Goal: Task Accomplishment & Management: Use online tool/utility

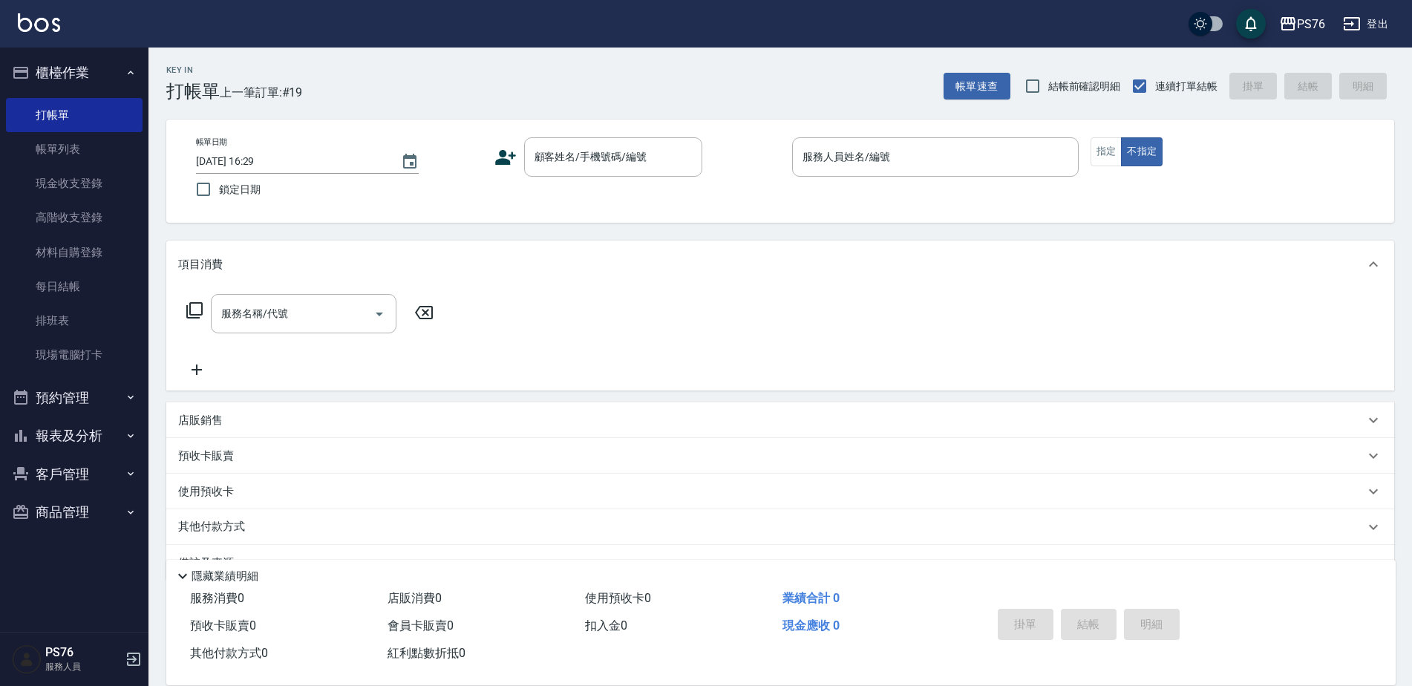
click at [636, 54] on div "Key In 打帳單 上一筆訂單:#19 帳單速查 結帳前確認明細 連續打單結帳 掛單 結帳 明細" at bounding box center [771, 75] width 1246 height 54
click at [595, 167] on input "顧客姓名/手機號碼/編號" at bounding box center [602, 157] width 143 height 26
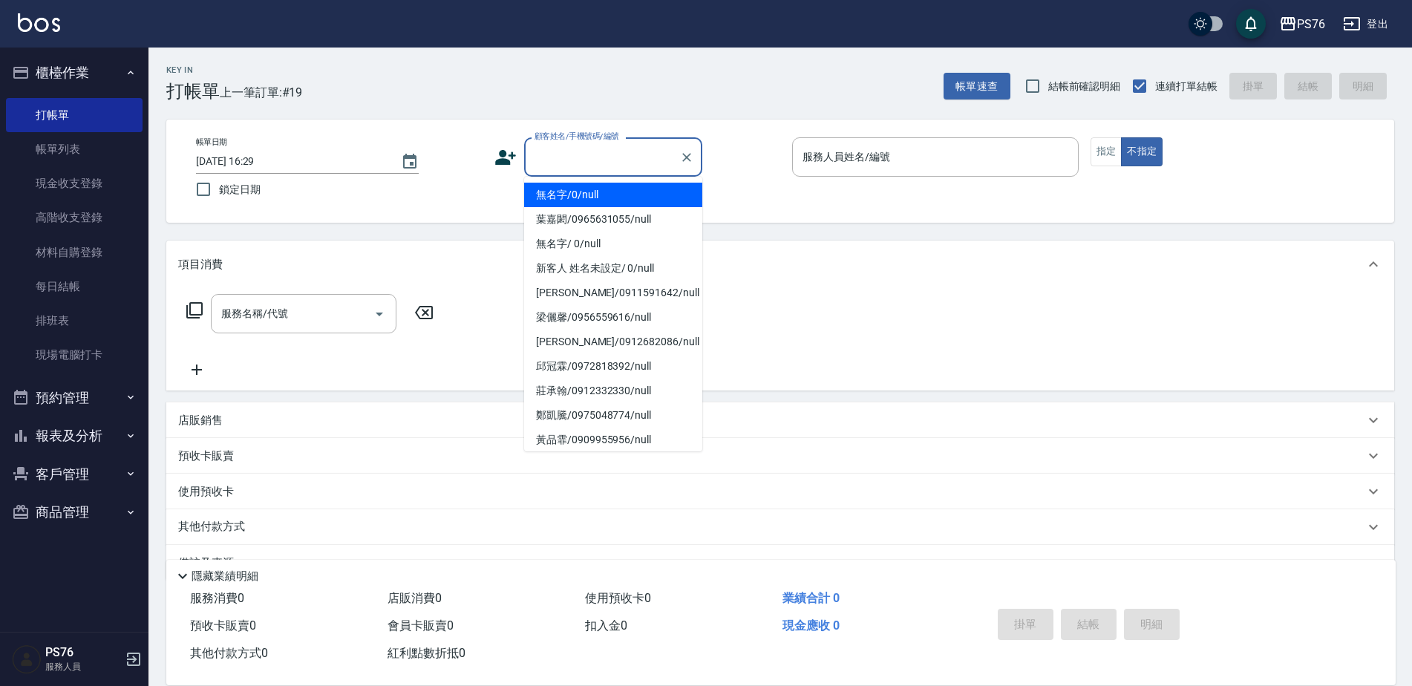
type input "無名字/0/null"
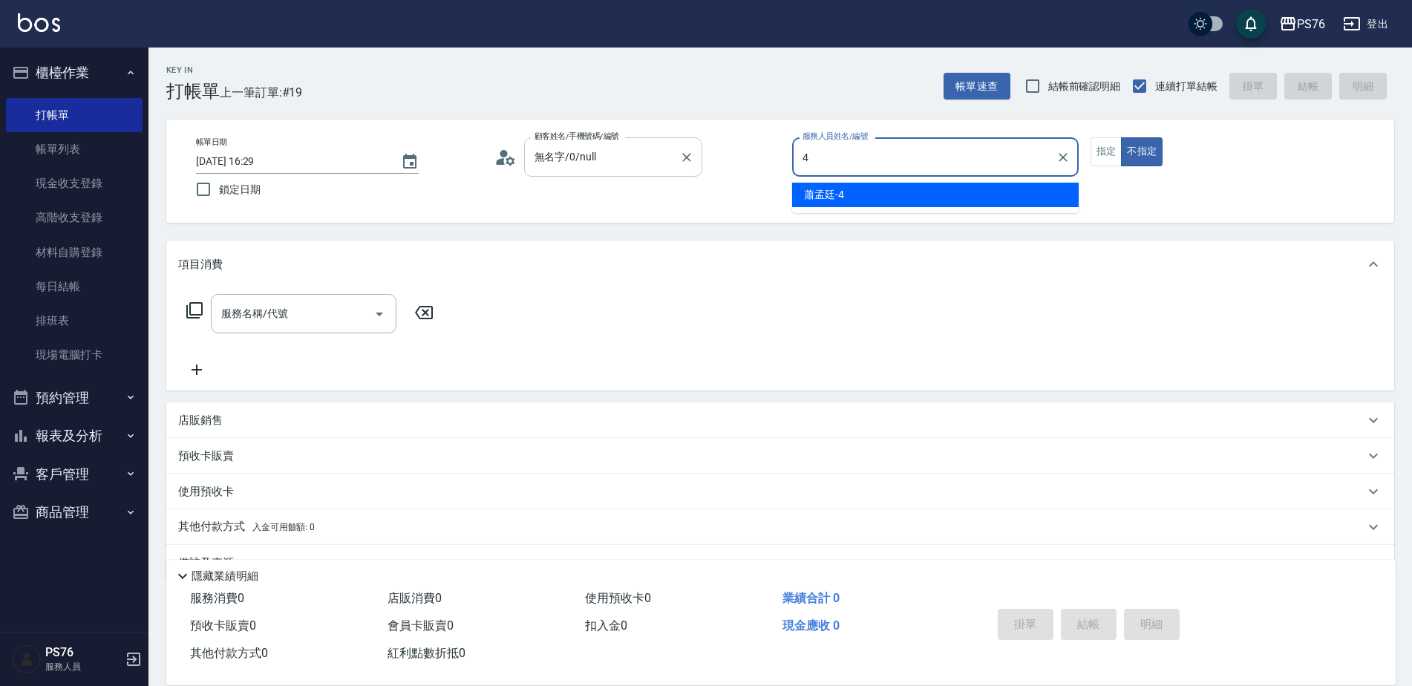
type input "蕭孟廷-4"
type button "false"
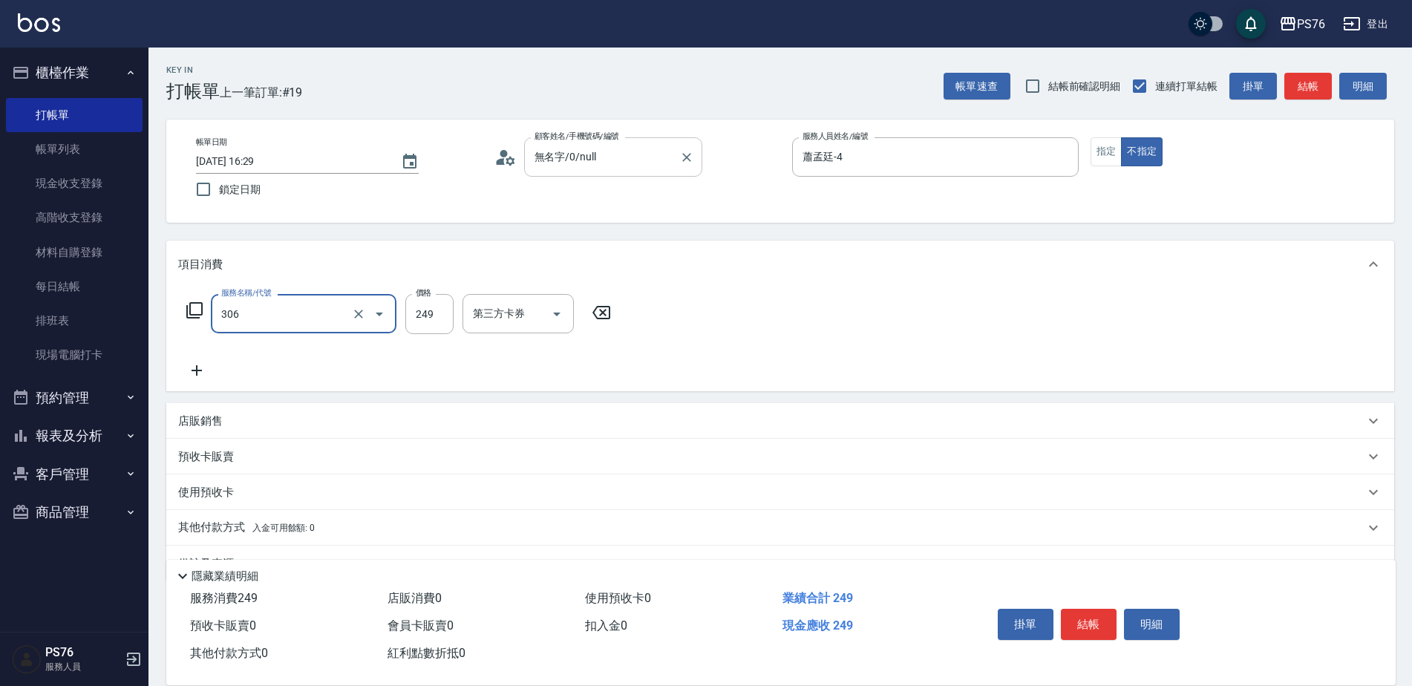
type input "剪髮(306)"
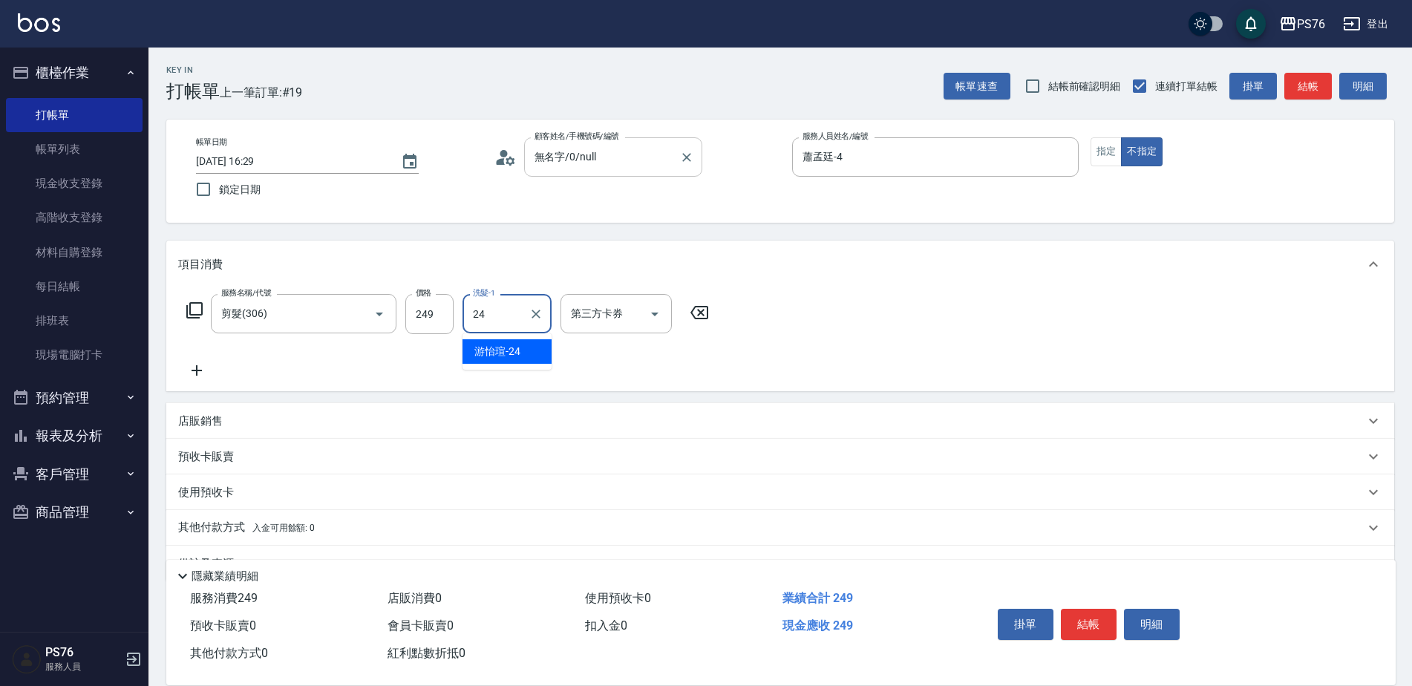
type input "游怡瑄-24"
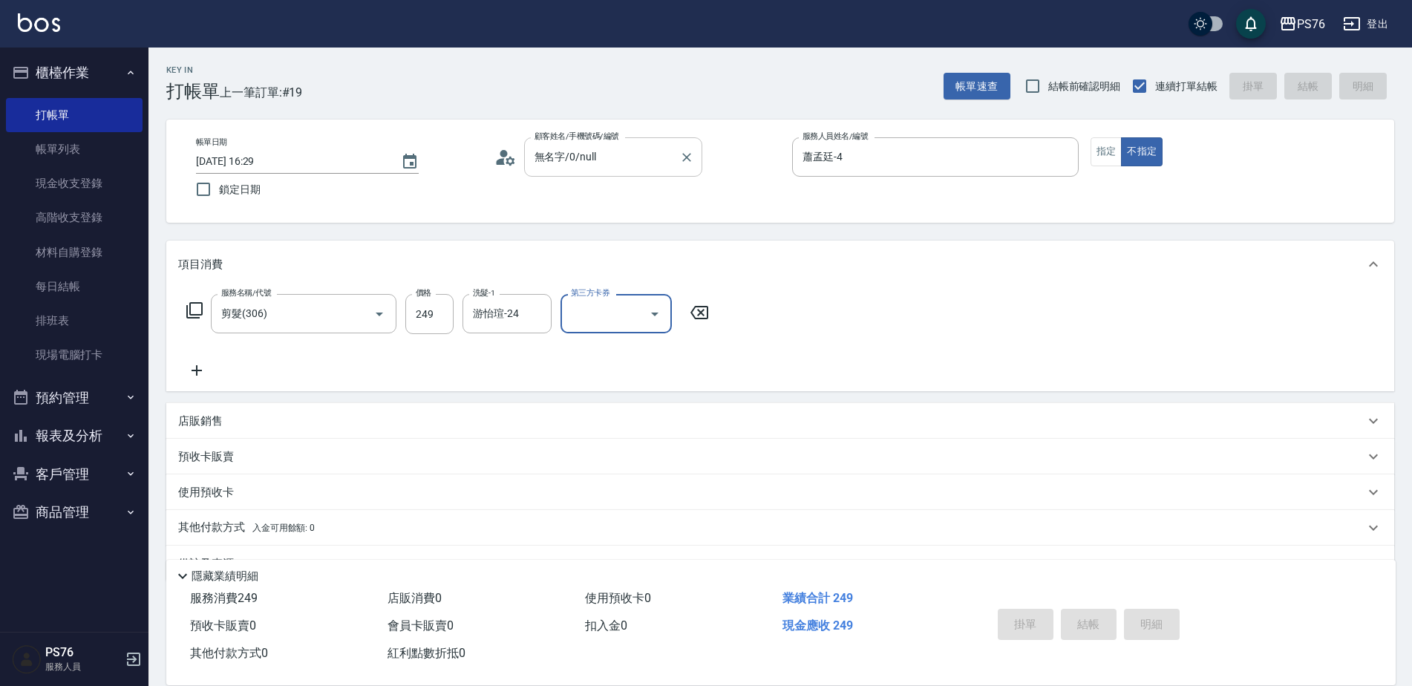
type input "[DATE] 17:36"
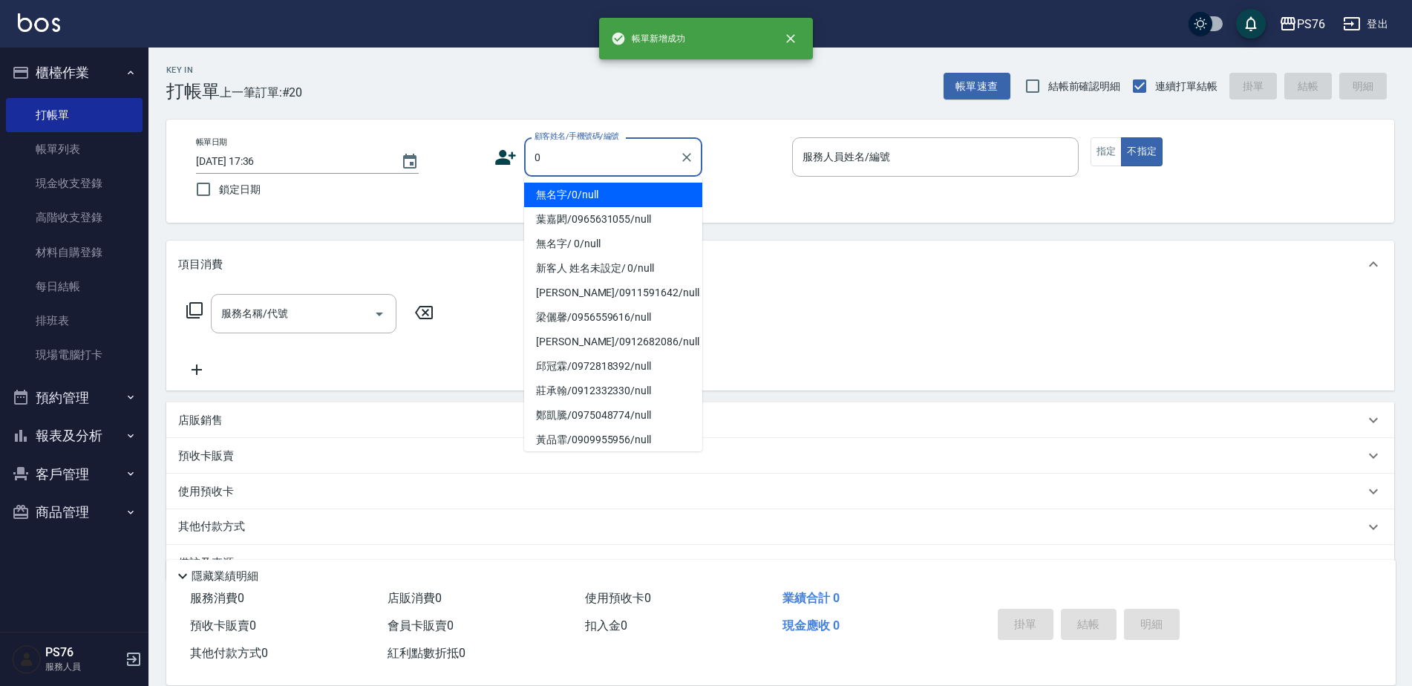
type input "無名字/0/null"
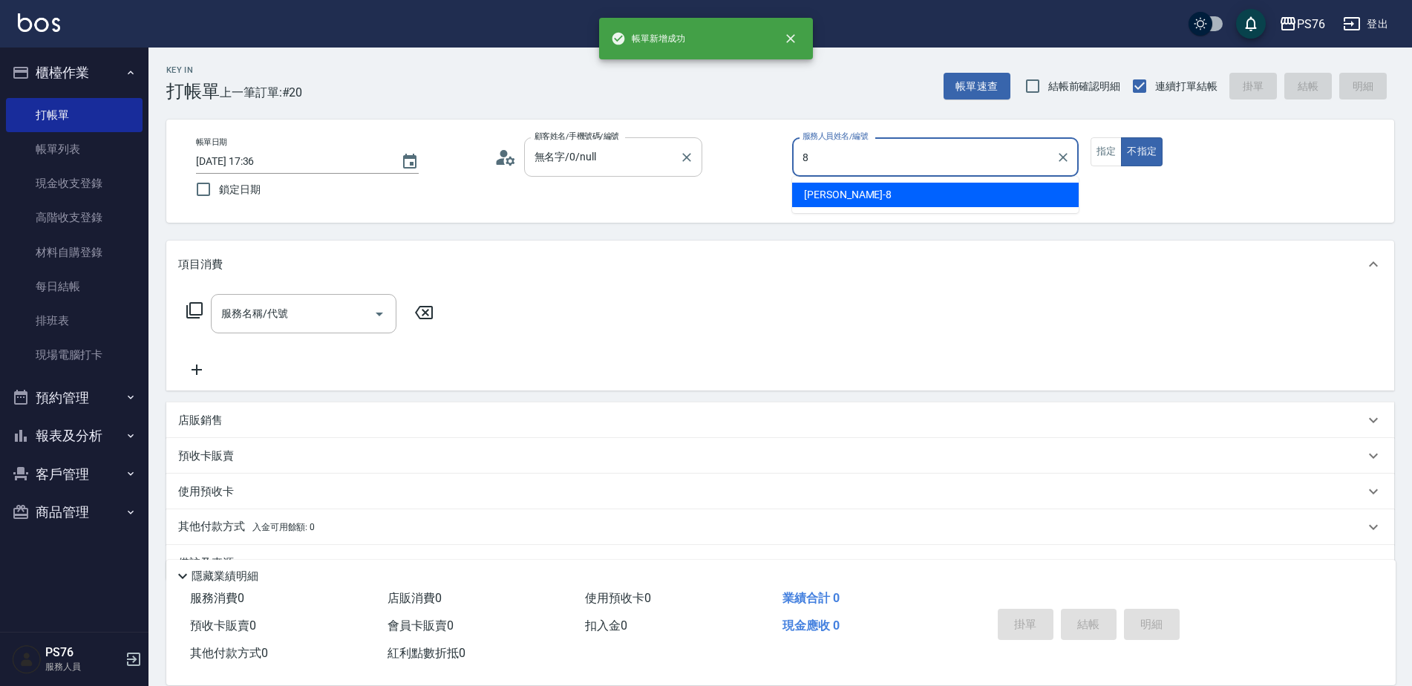
type input "[PERSON_NAME]-8"
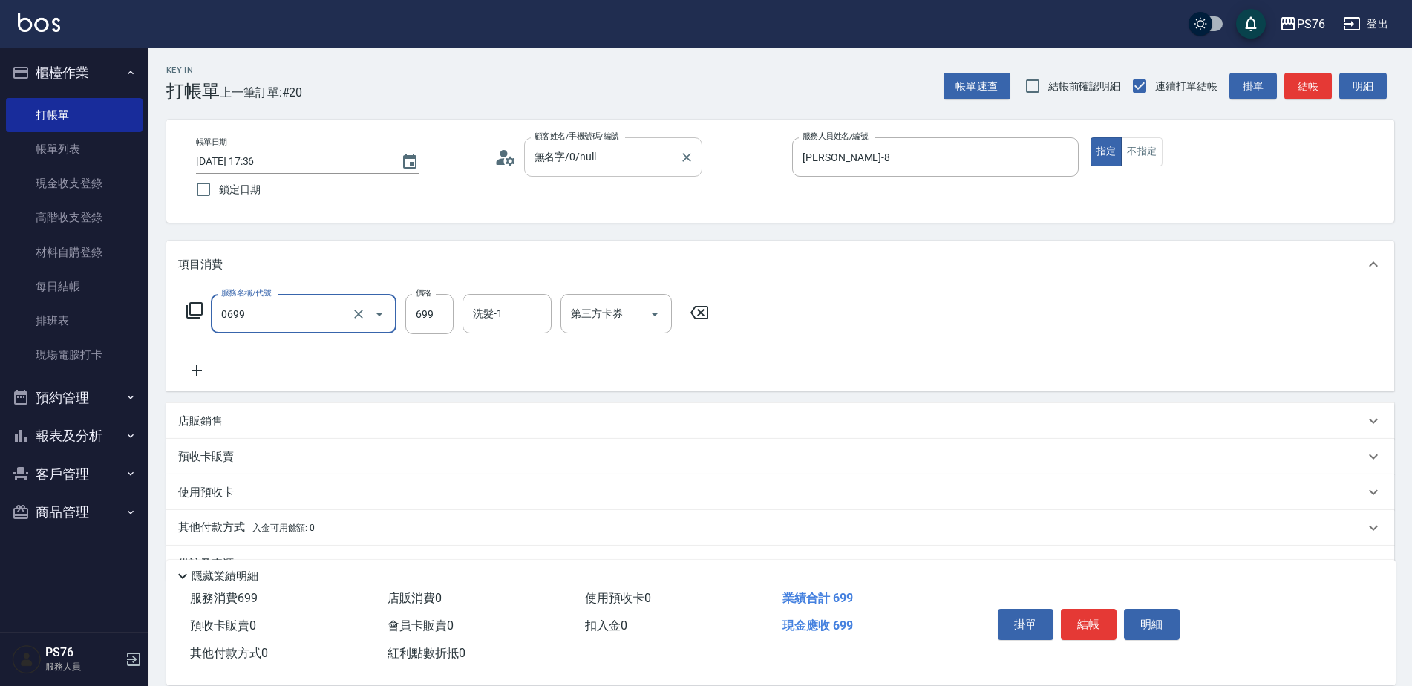
type input "精油SPA(0699)"
type input "游怡瑄-24"
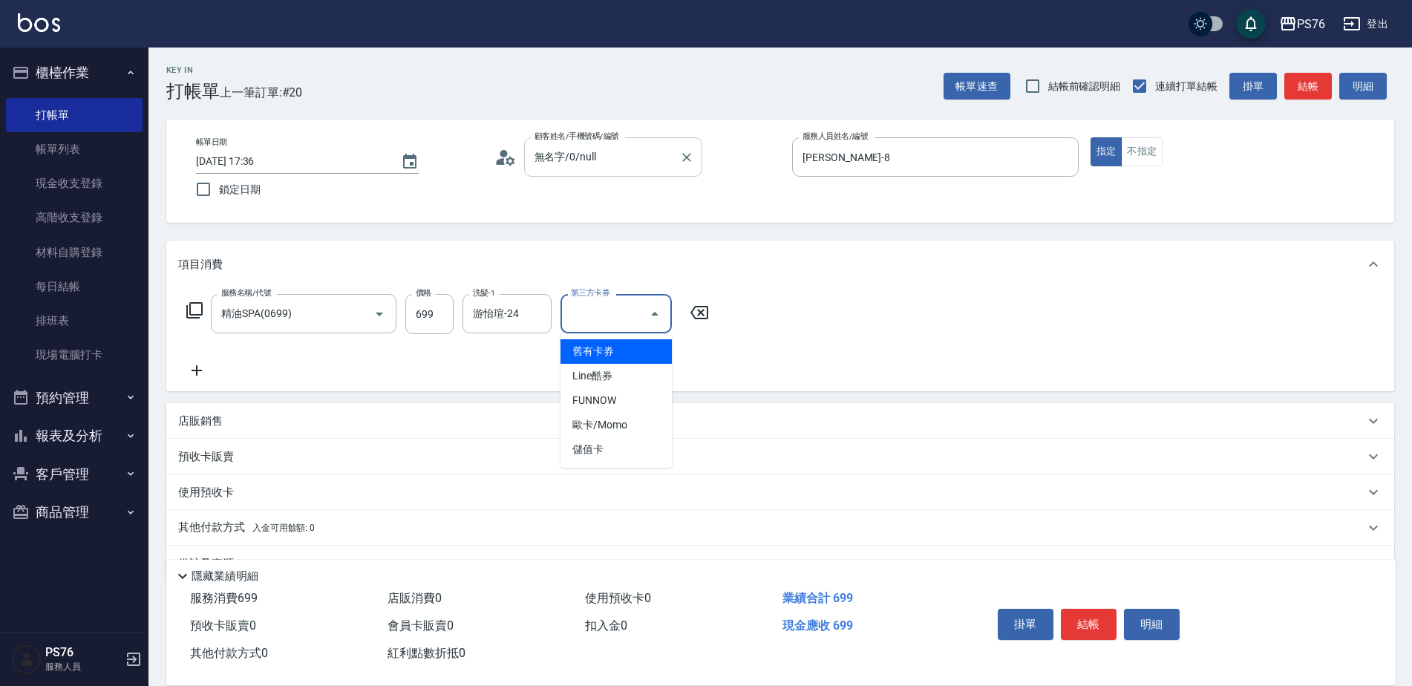
type input "儲值卡"
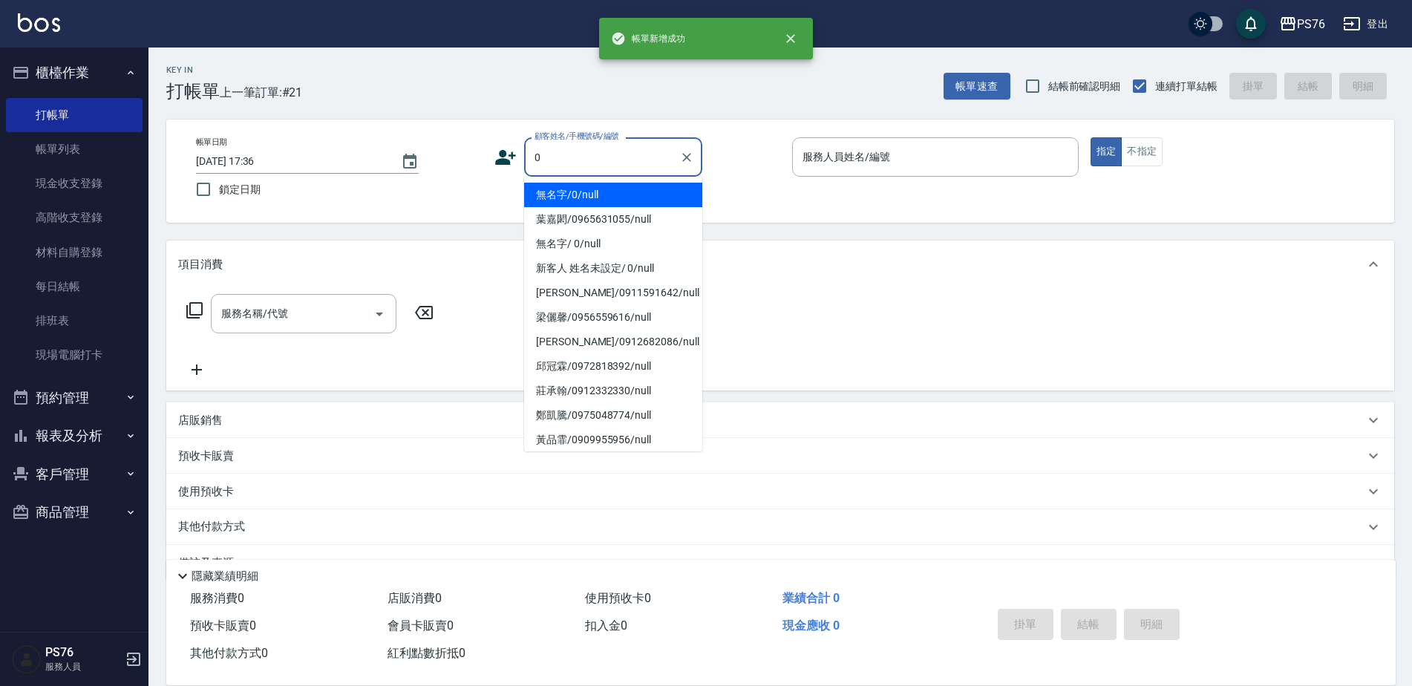
type input "無名字/0/null"
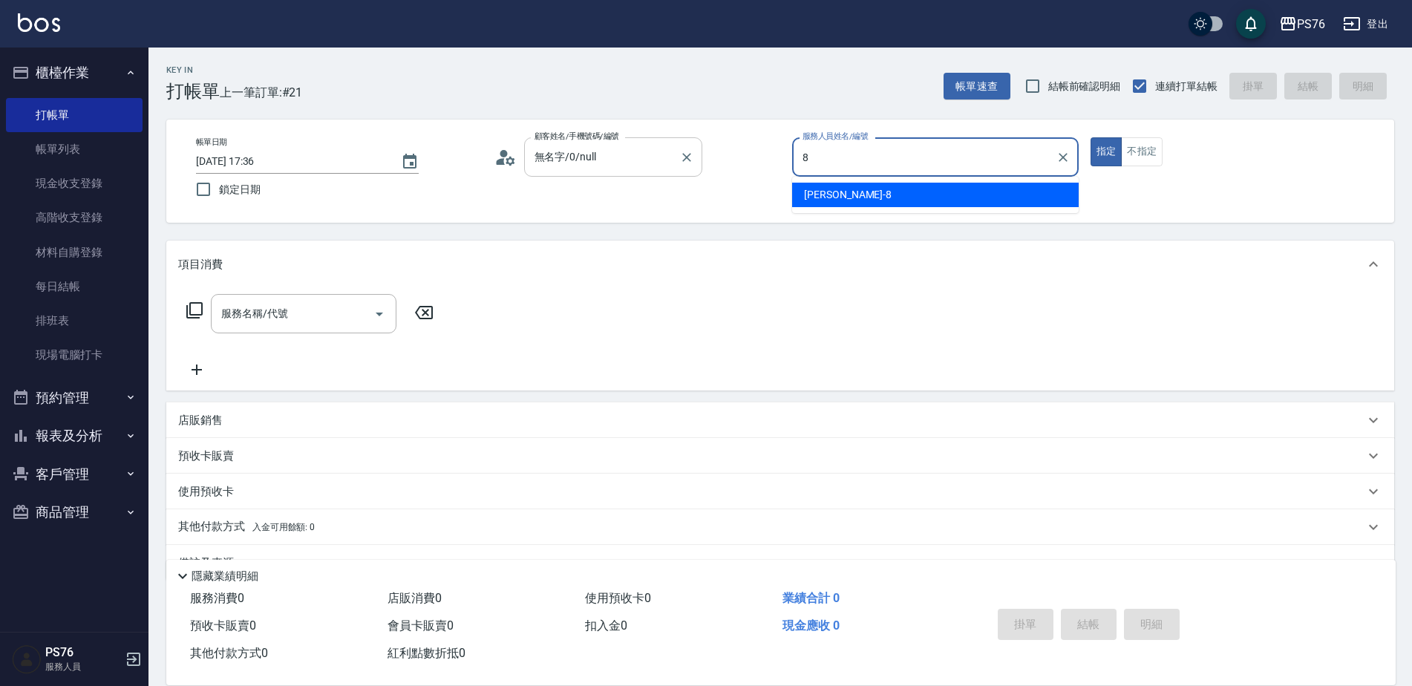
type input "[PERSON_NAME]-8"
type button "true"
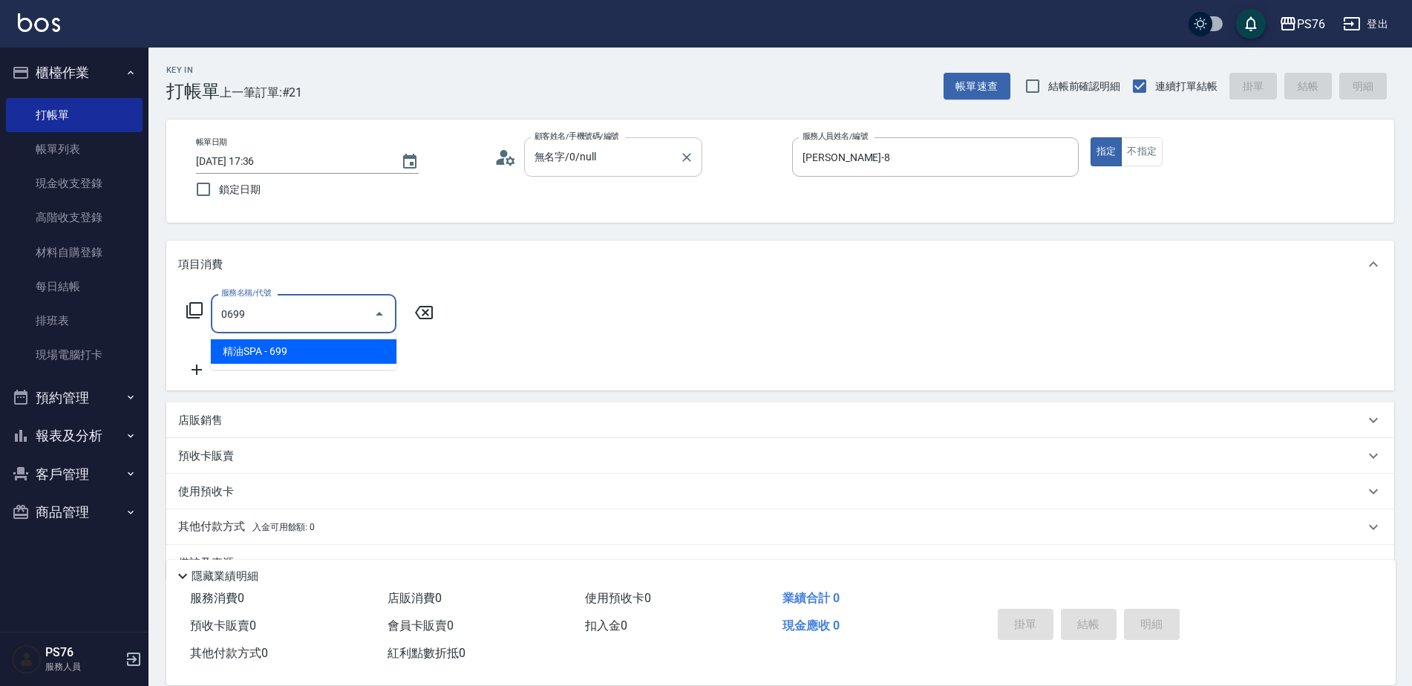
type input "精油SPA(0699)"
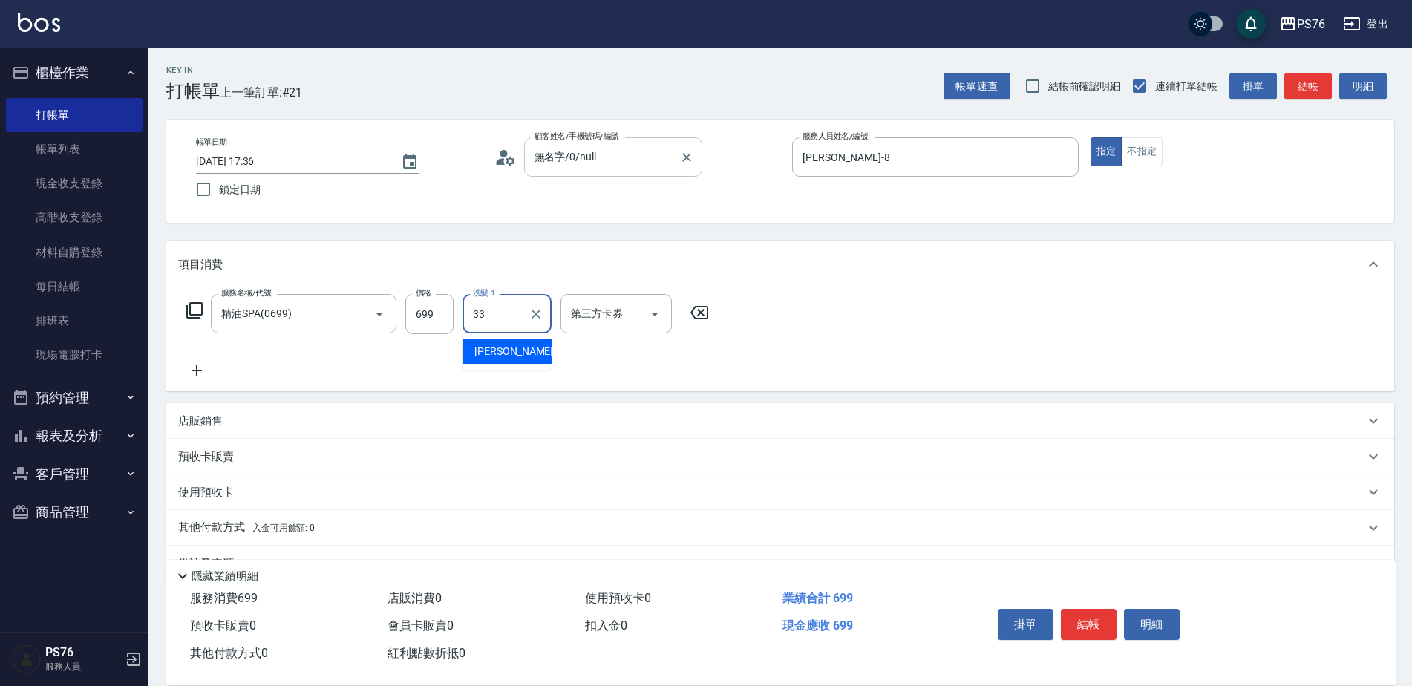
type input "[PERSON_NAME]33"
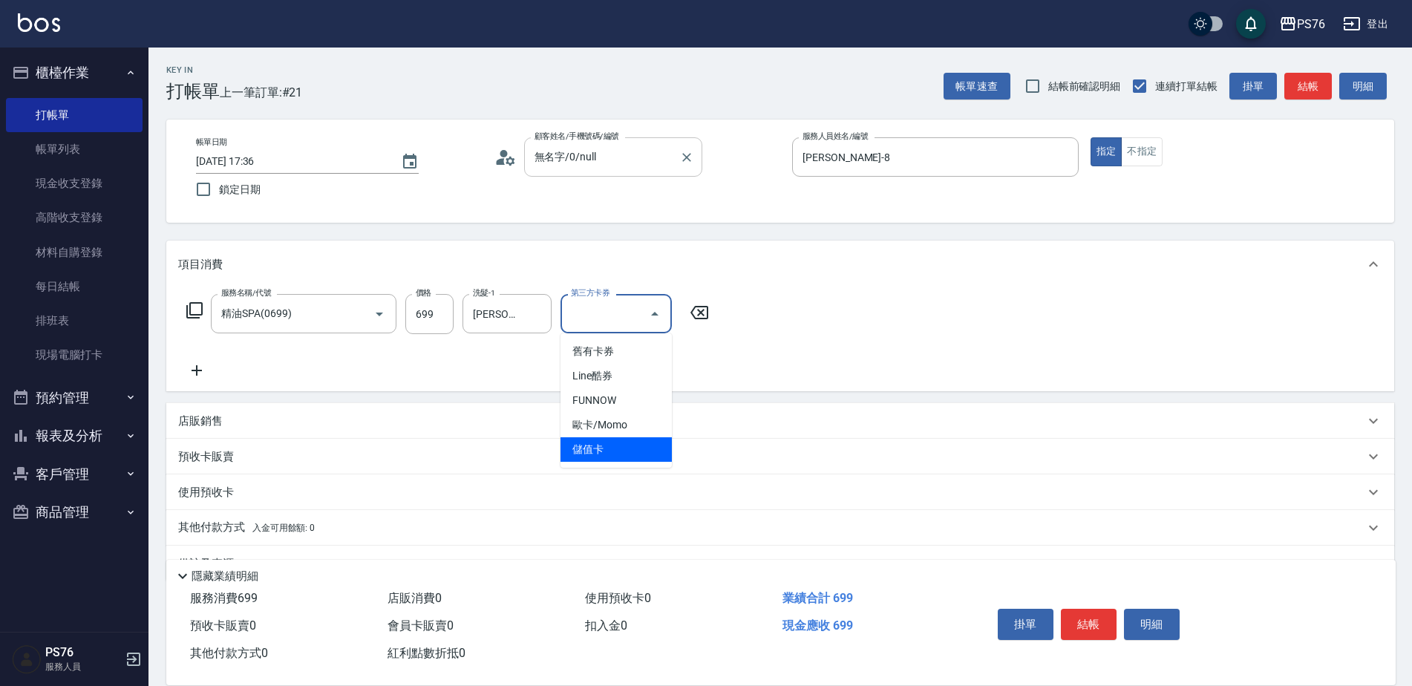
type input "儲值卡"
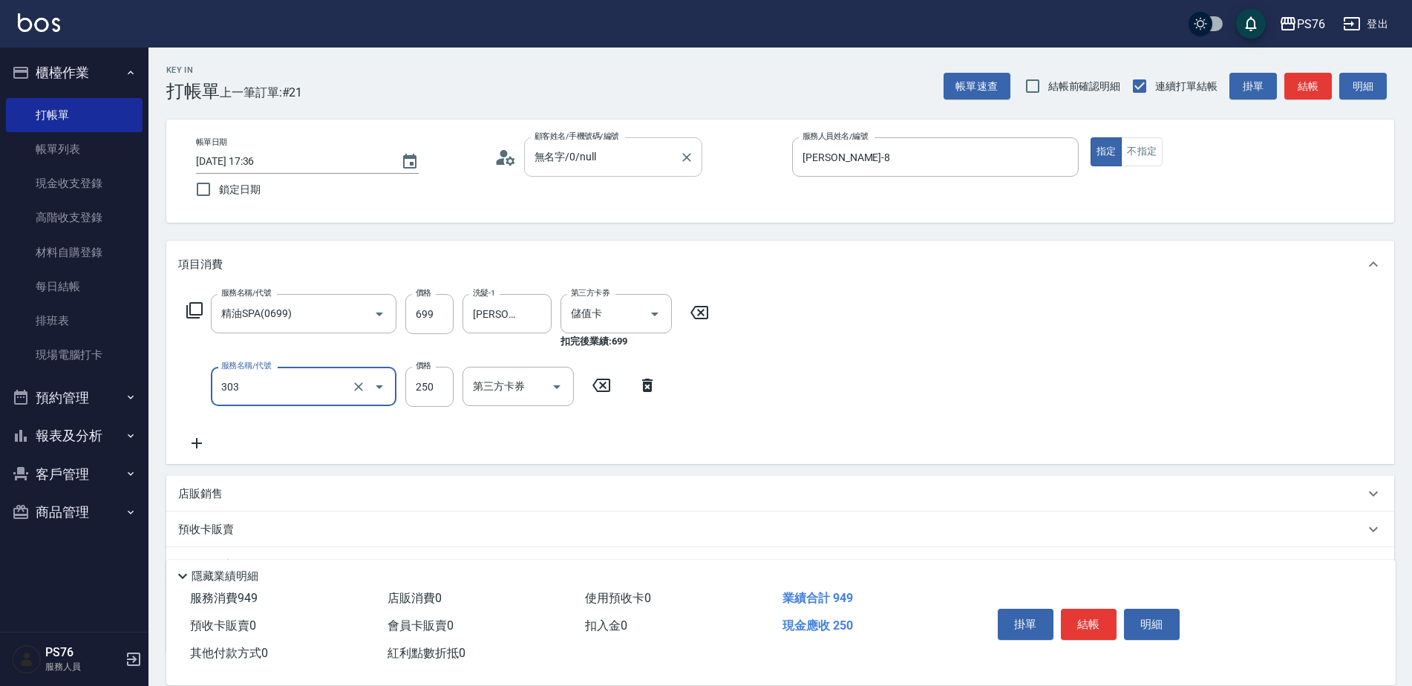
type input "剪髮(303)"
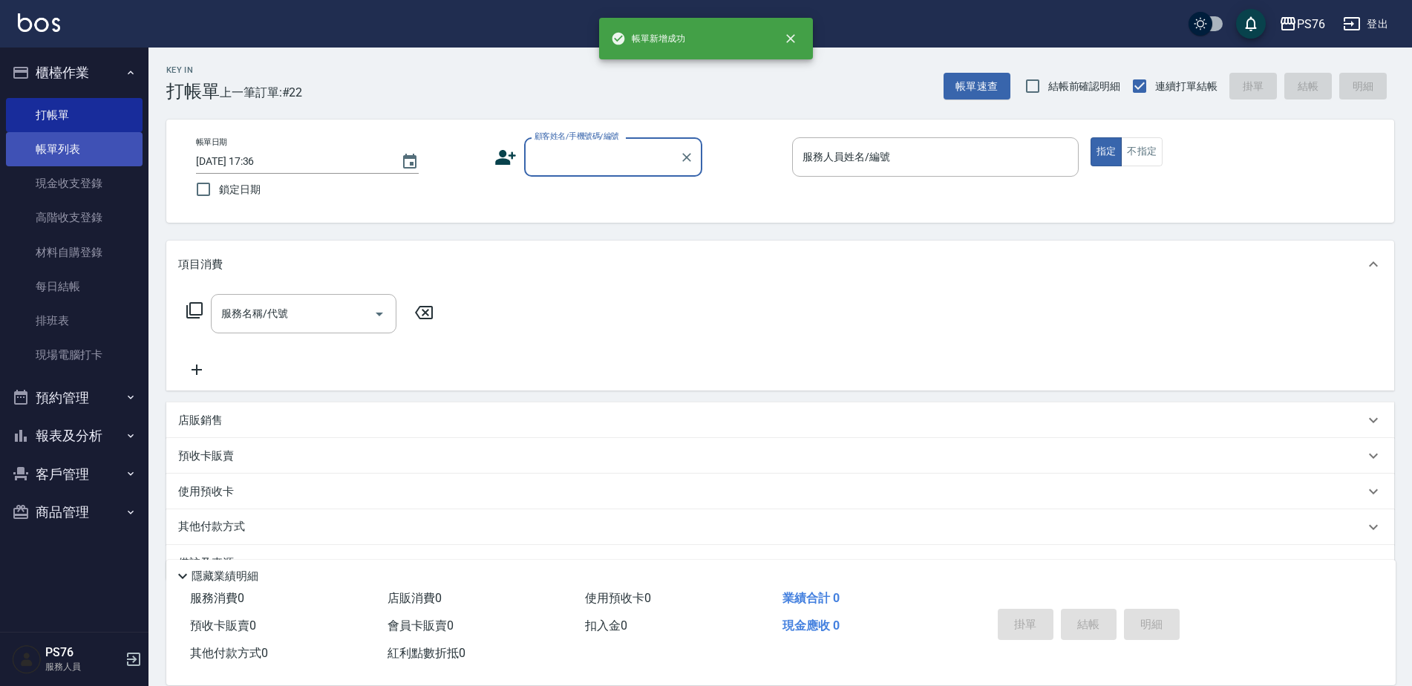
click at [68, 145] on link "帳單列表" at bounding box center [74, 149] width 137 height 34
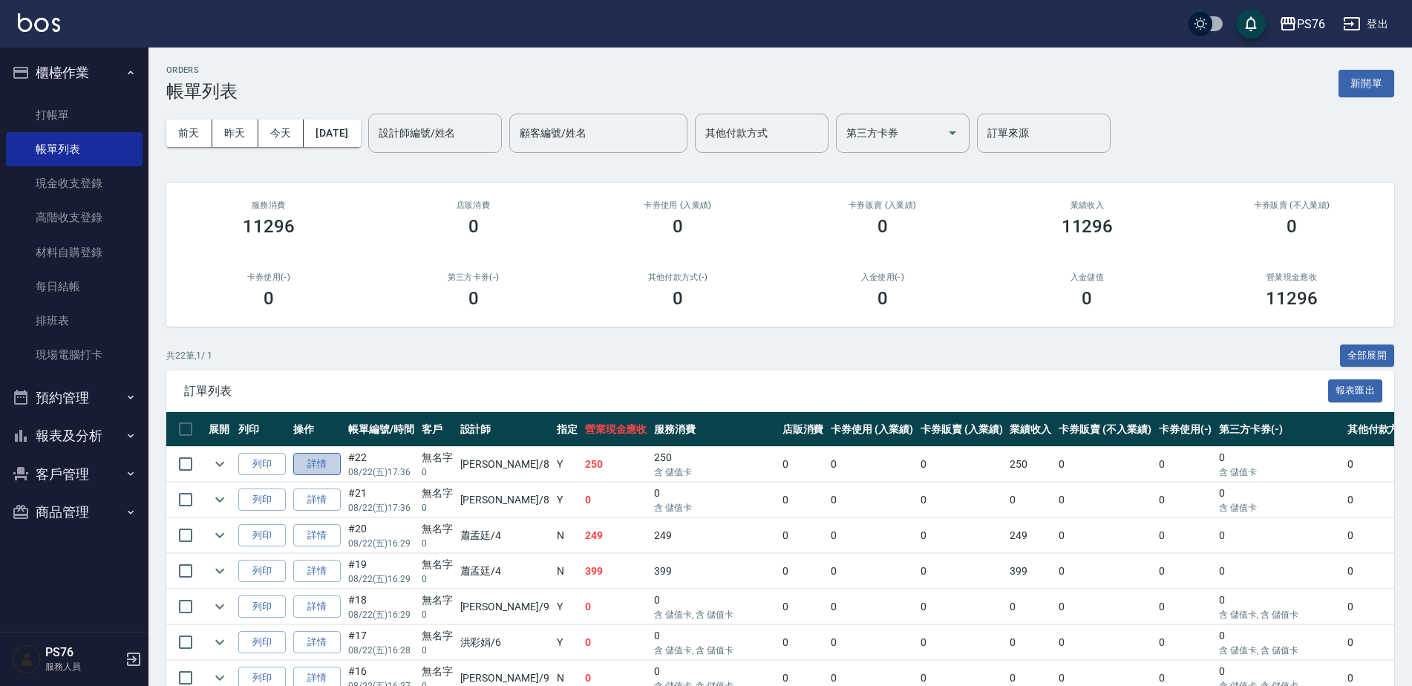
click at [332, 459] on link "詳情" at bounding box center [317, 464] width 48 height 23
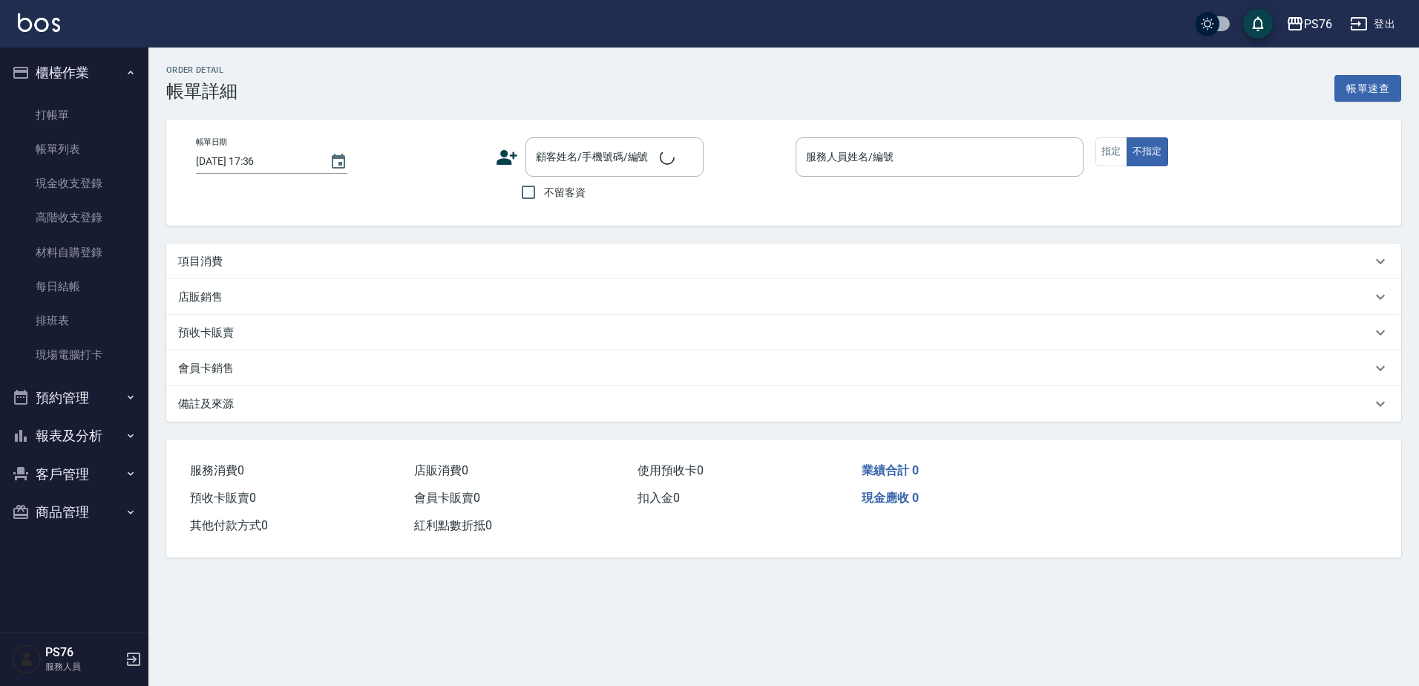
type input "[PERSON_NAME]-8"
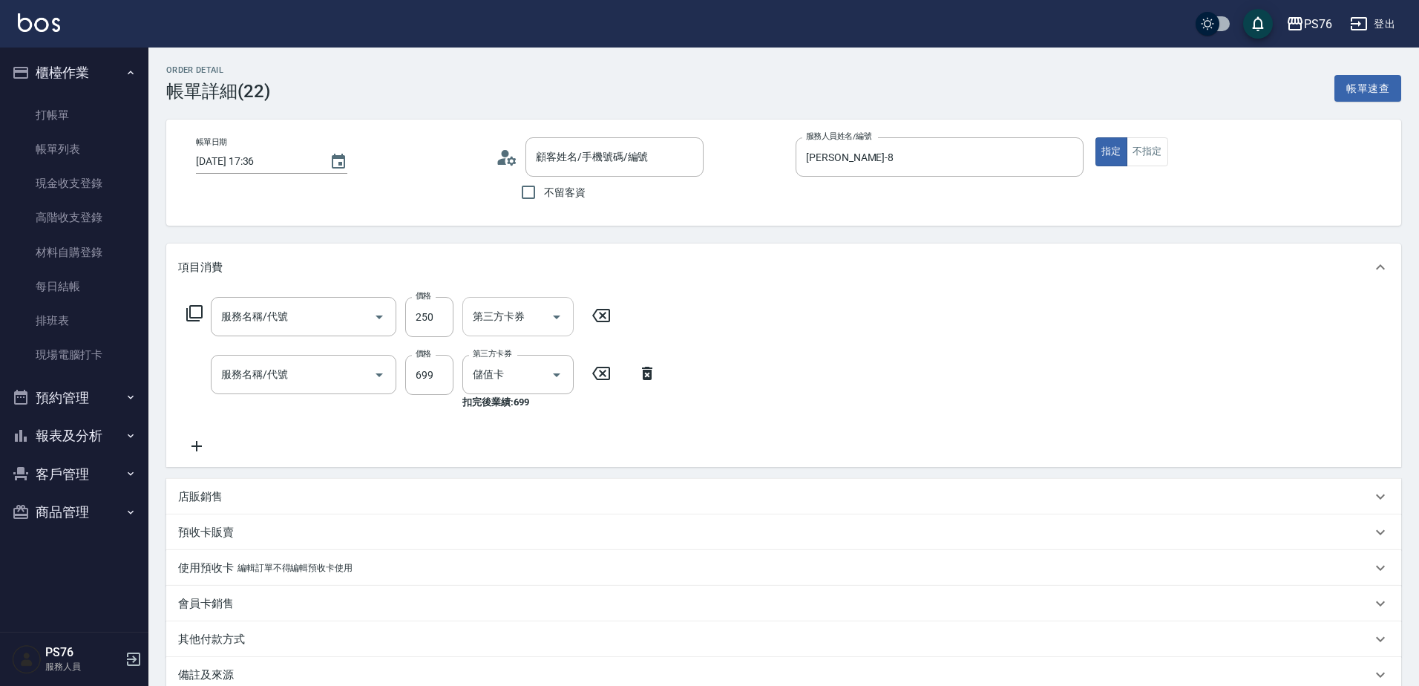
type input "無名字/0/null"
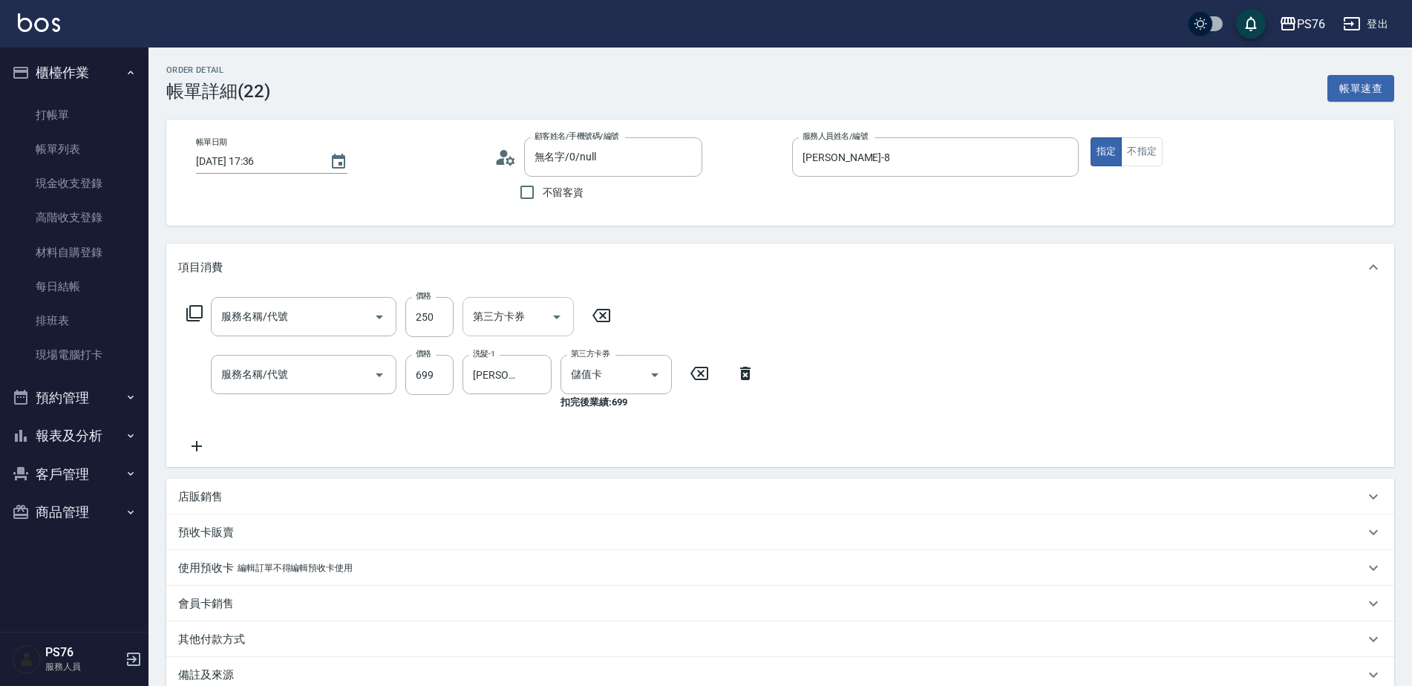
type input "剪髮(303)"
type input "精油SPA(0699)"
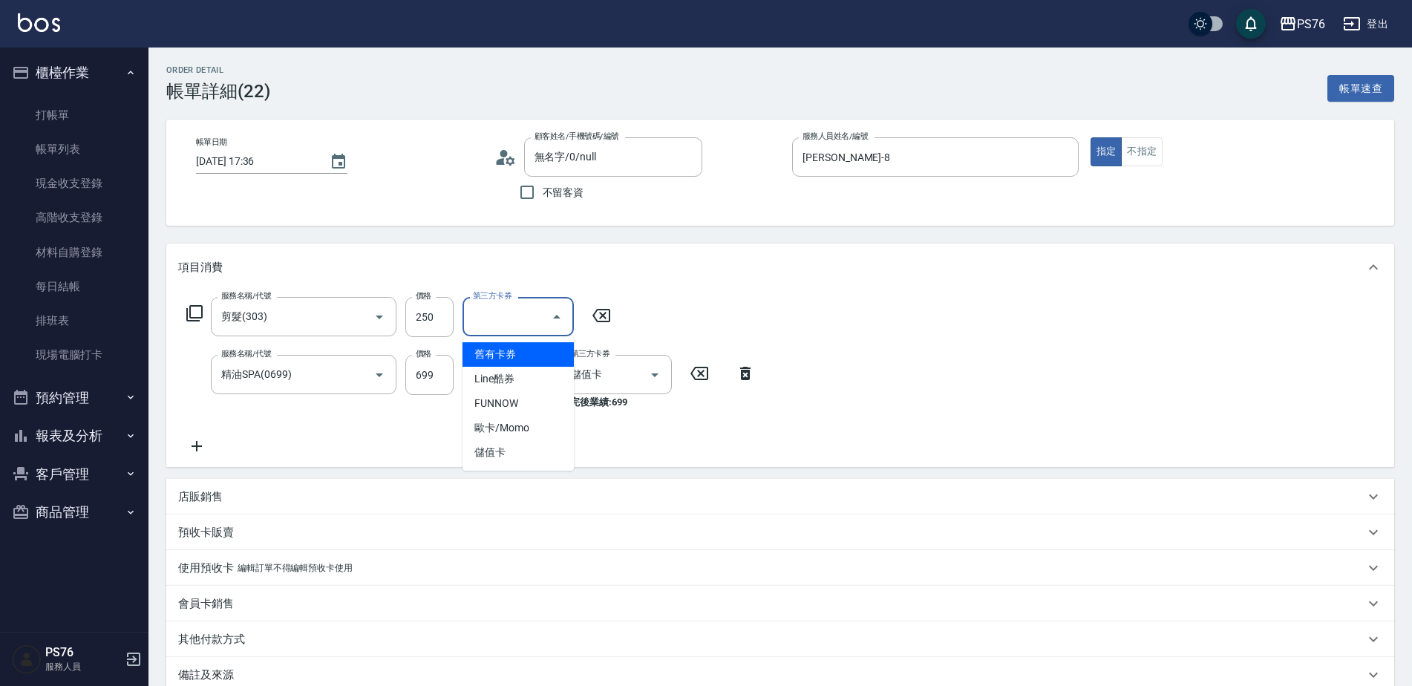
click at [520, 321] on input "第三方卡券" at bounding box center [507, 317] width 76 height 26
click at [514, 441] on span "儲值卡" at bounding box center [518, 452] width 111 height 24
type input "儲值卡"
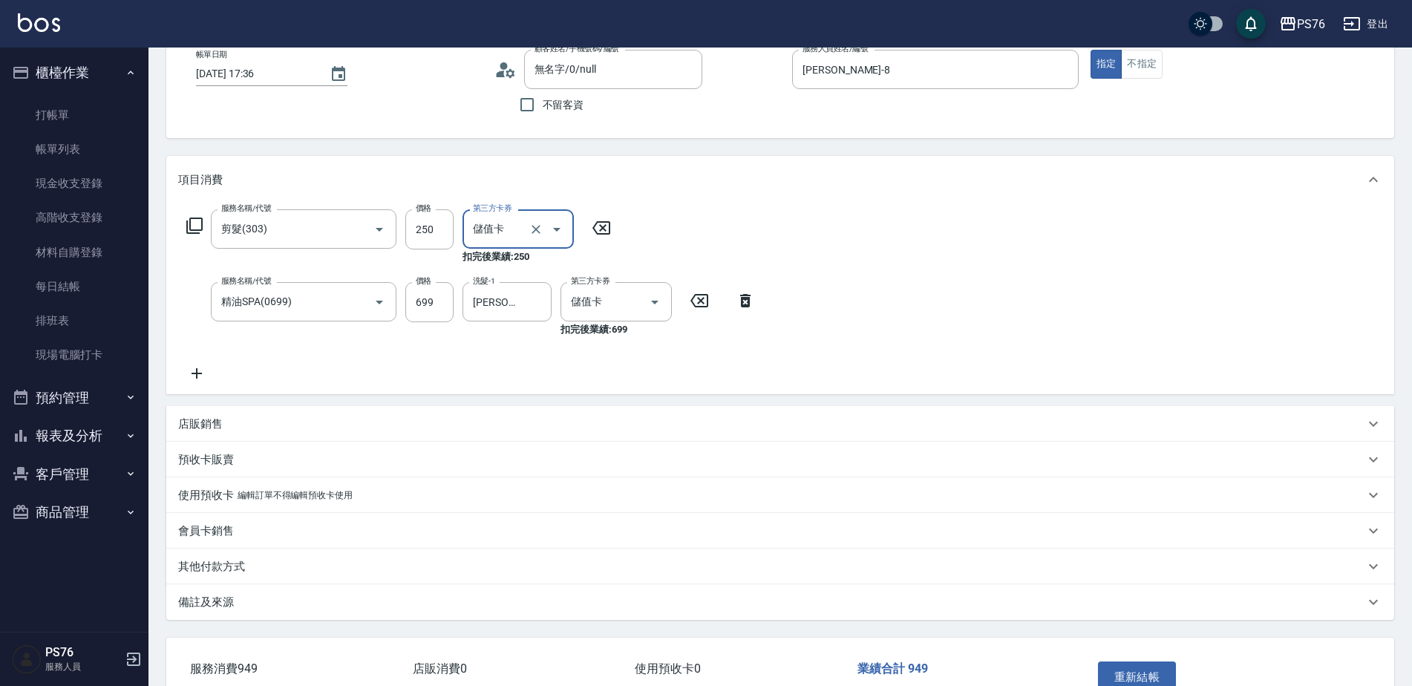
scroll to position [182, 0]
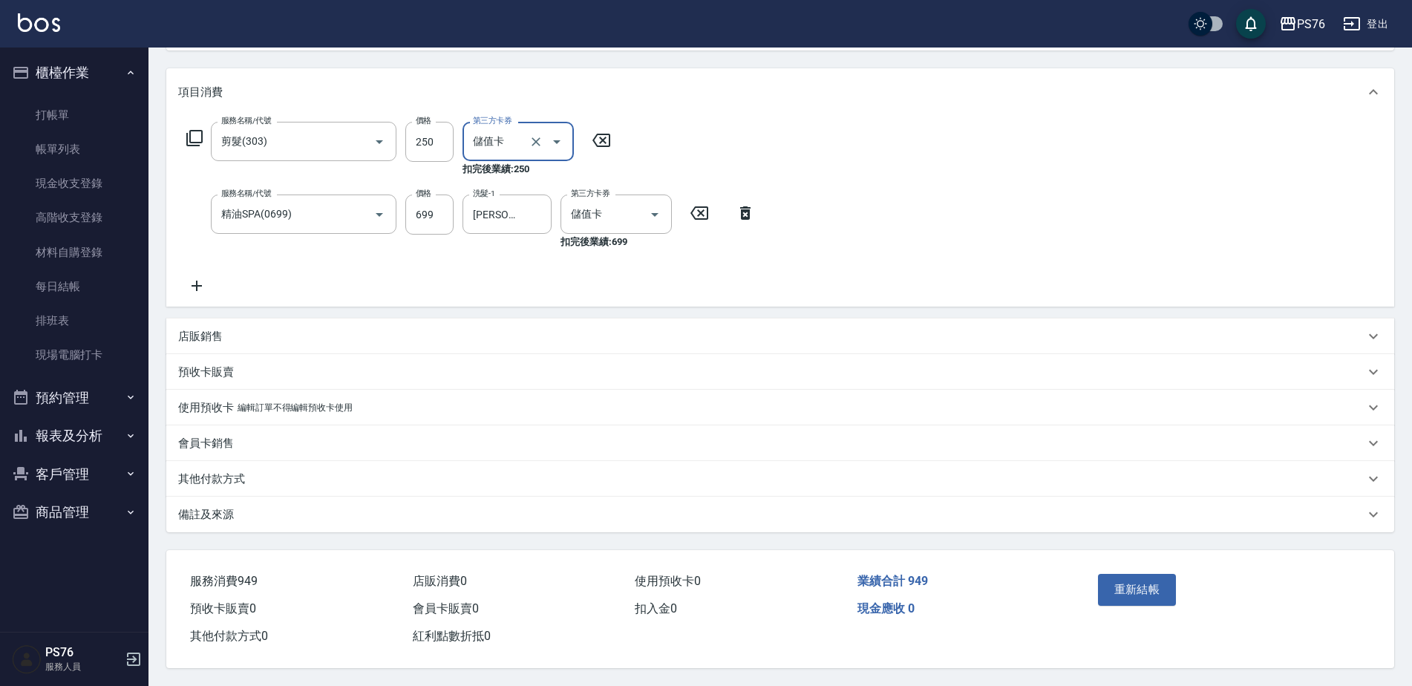
drag, startPoint x: 1115, startPoint y: 558, endPoint x: 1117, endPoint y: 567, distance: 9.9
click at [1115, 558] on div "重新結帳" at bounding box center [1225, 600] width 303 height 100
click at [1117, 574] on button "重新結帳" at bounding box center [1137, 589] width 79 height 31
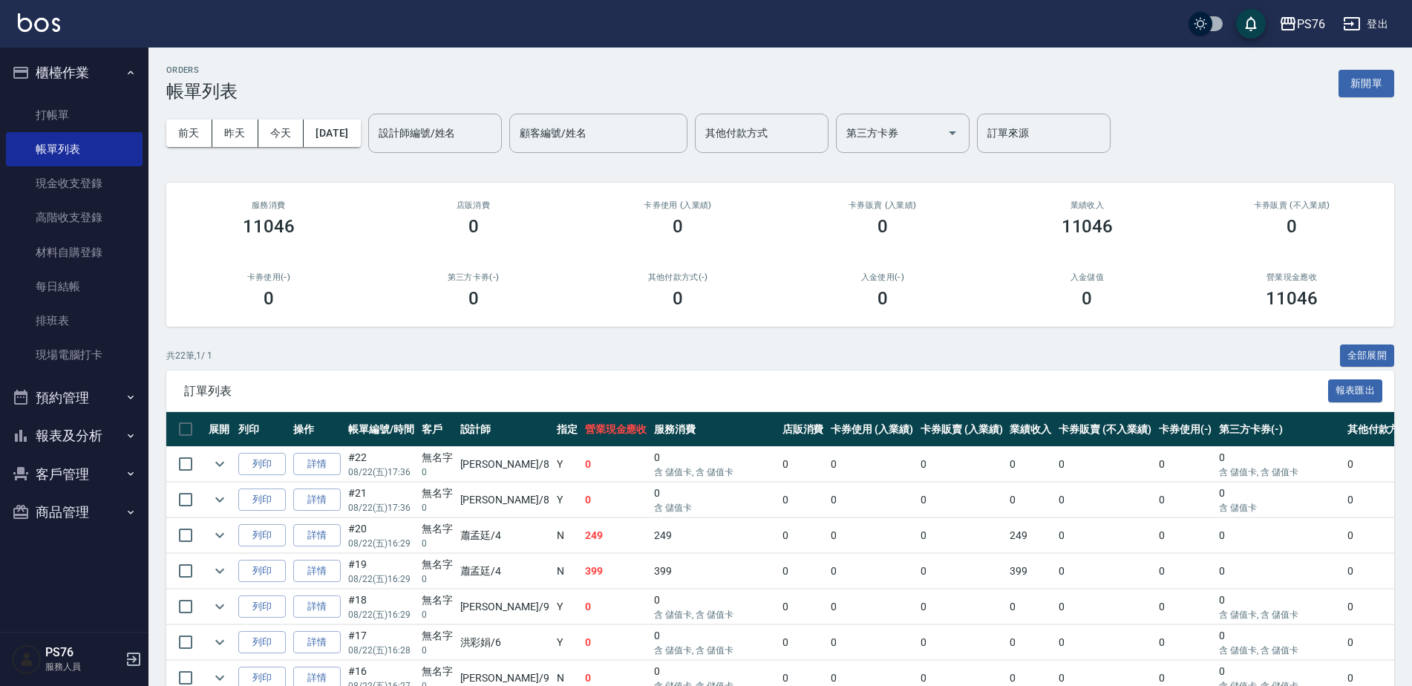
click at [587, 67] on div "ORDERS 帳單列表 新開單" at bounding box center [780, 83] width 1228 height 36
click at [80, 119] on link "打帳單" at bounding box center [74, 115] width 137 height 34
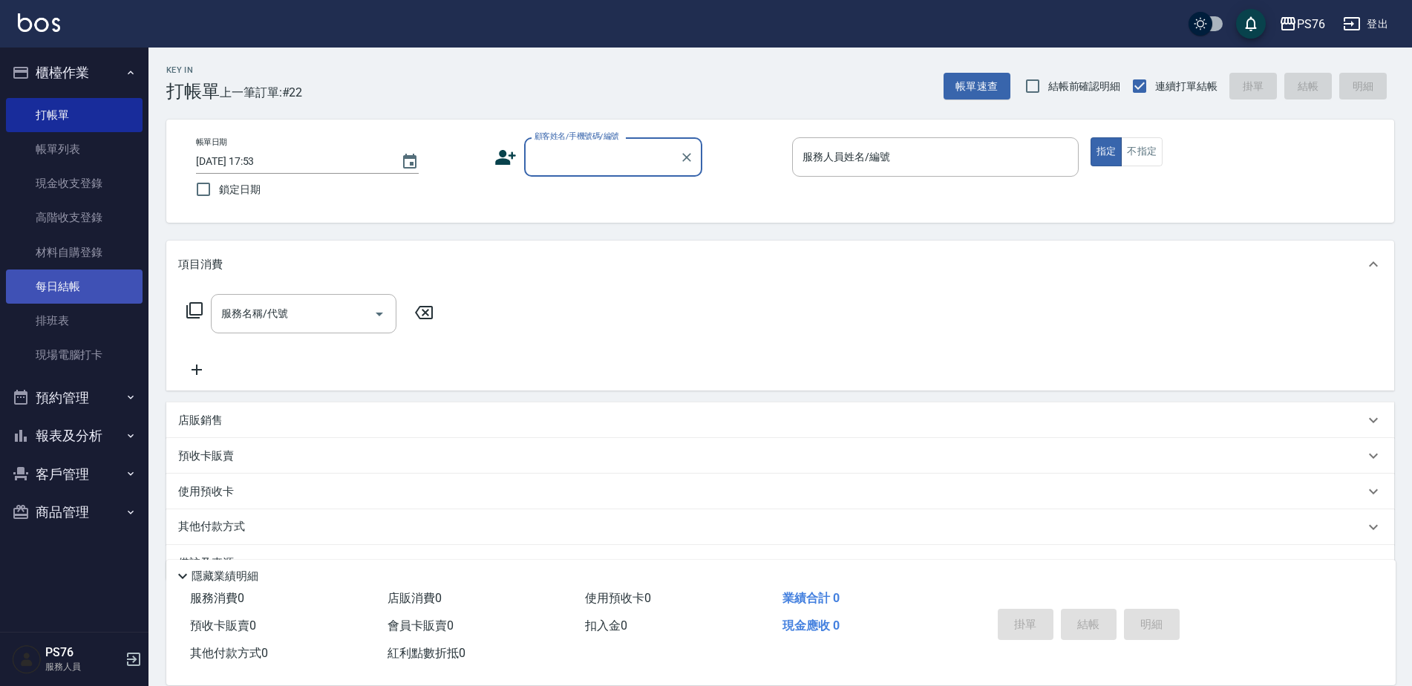
click at [76, 274] on link "每日結帳" at bounding box center [74, 286] width 137 height 34
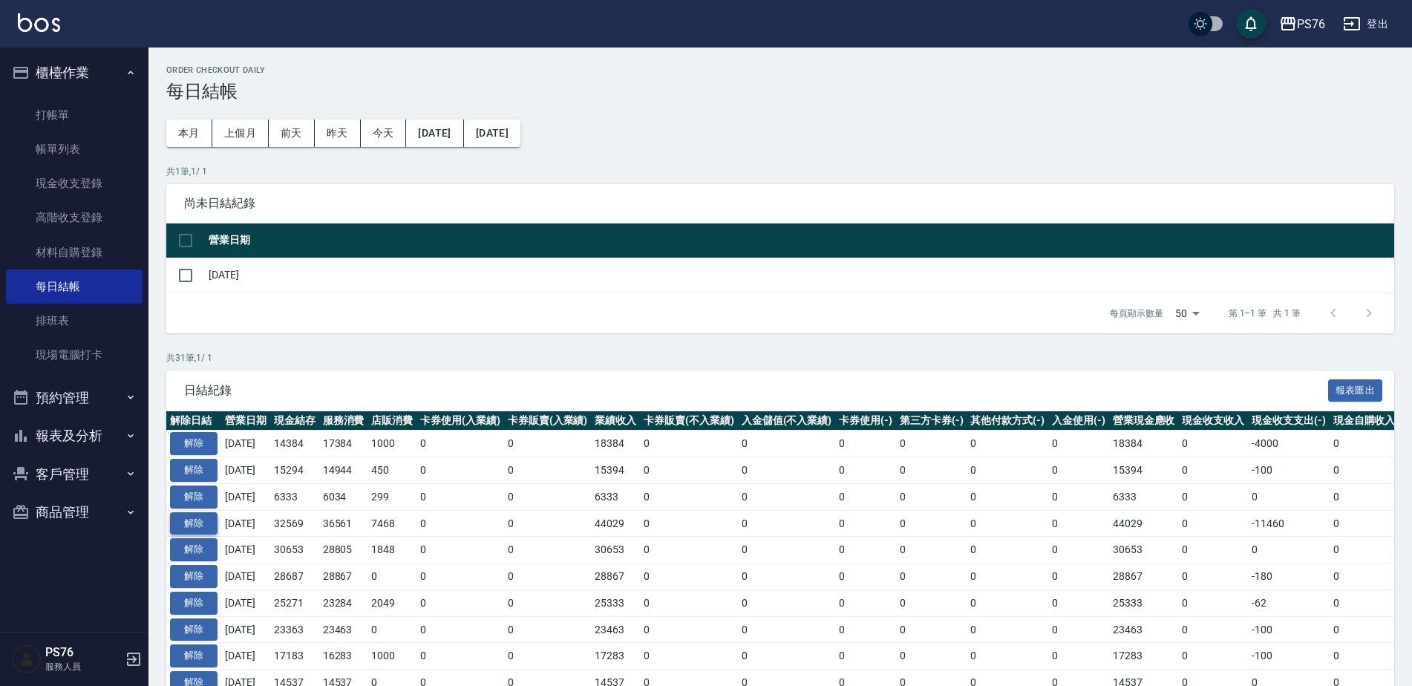
click at [208, 520] on button "解除" at bounding box center [194, 523] width 48 height 23
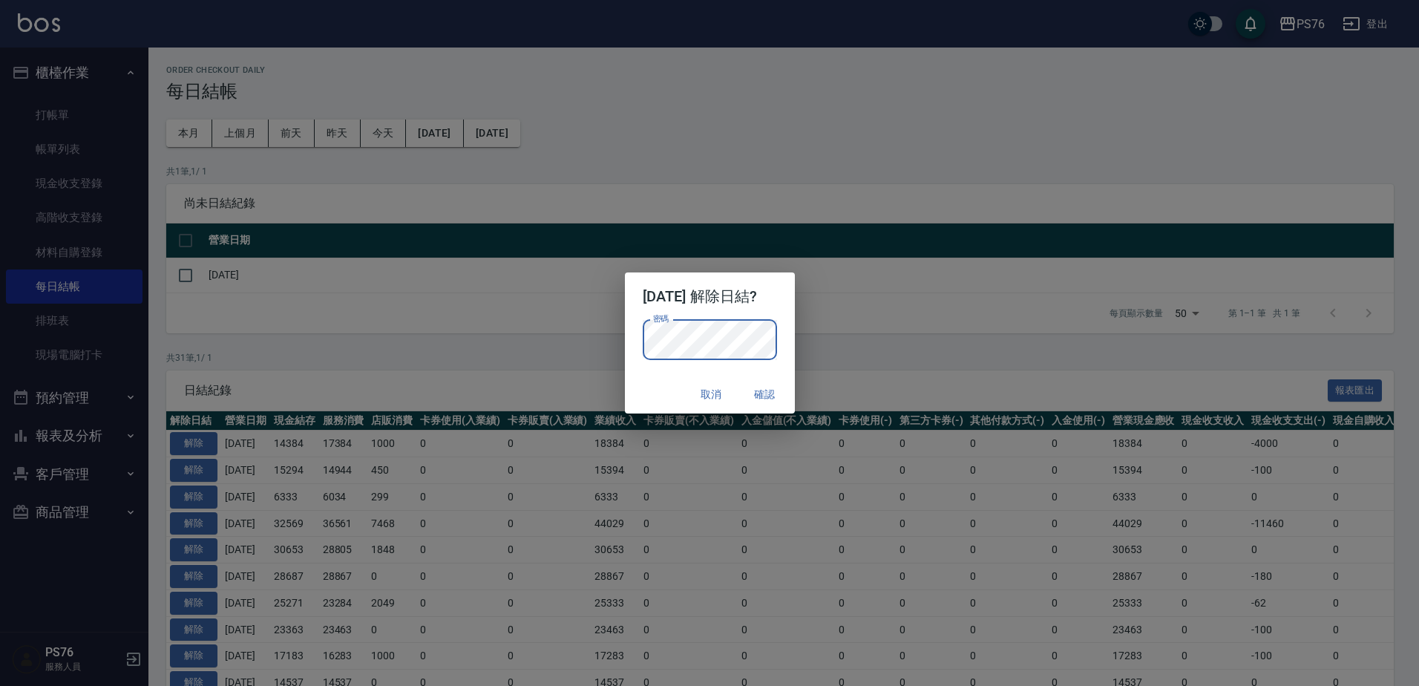
click at [780, 400] on button "確認" at bounding box center [766, 394] width 48 height 27
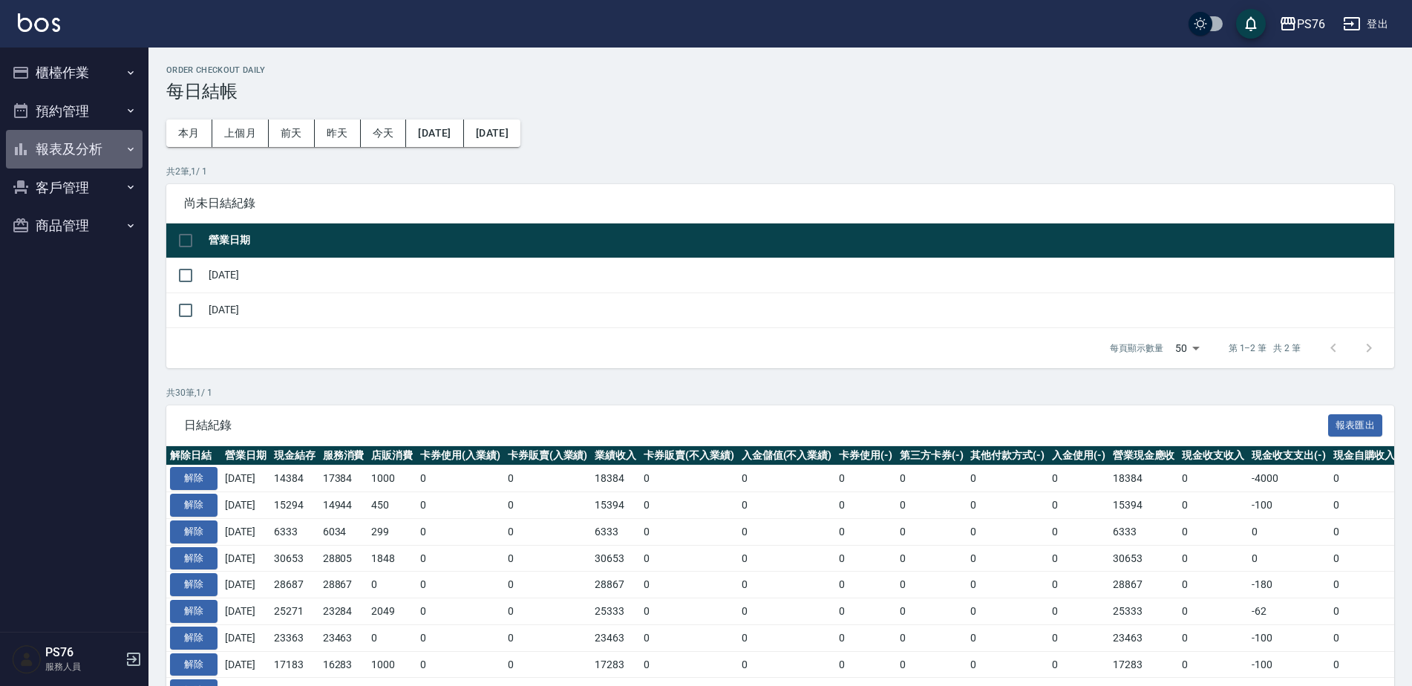
click at [78, 137] on button "報表及分析" at bounding box center [74, 149] width 137 height 39
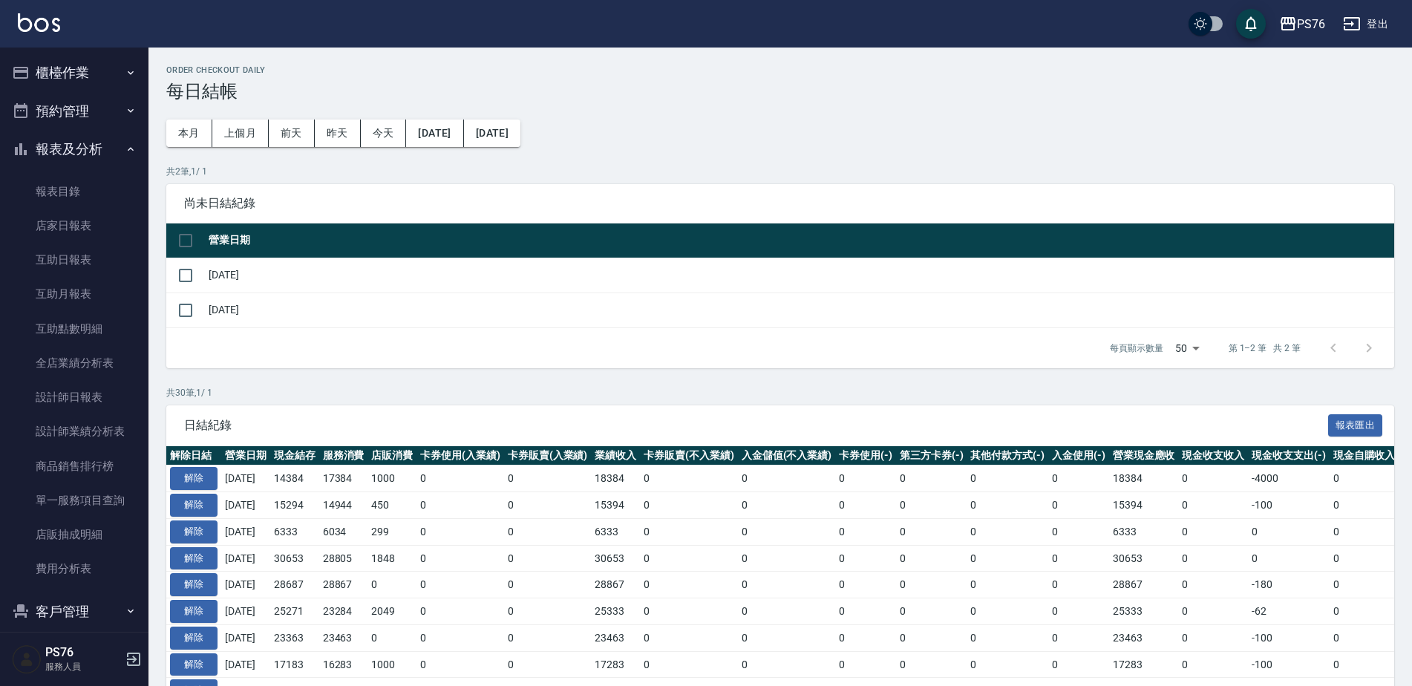
click at [108, 65] on button "櫃檯作業" at bounding box center [74, 72] width 137 height 39
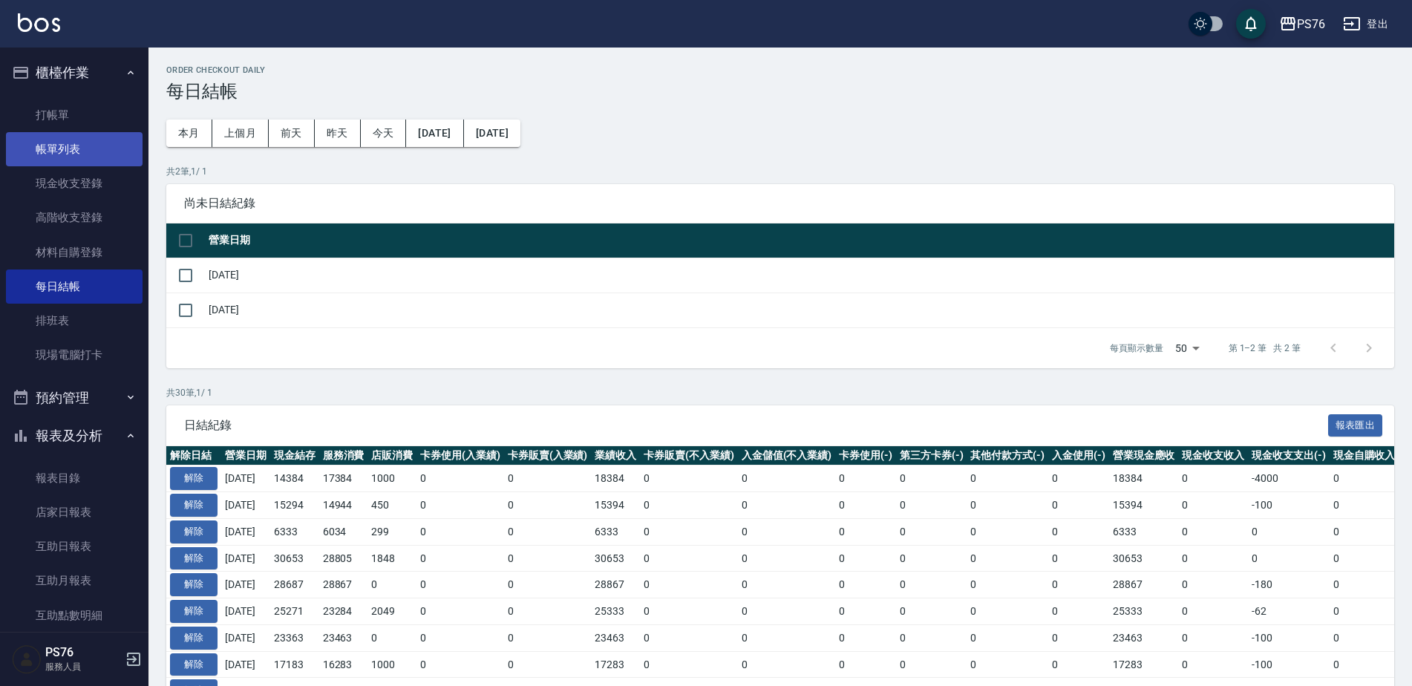
click at [86, 143] on link "帳單列表" at bounding box center [74, 149] width 137 height 34
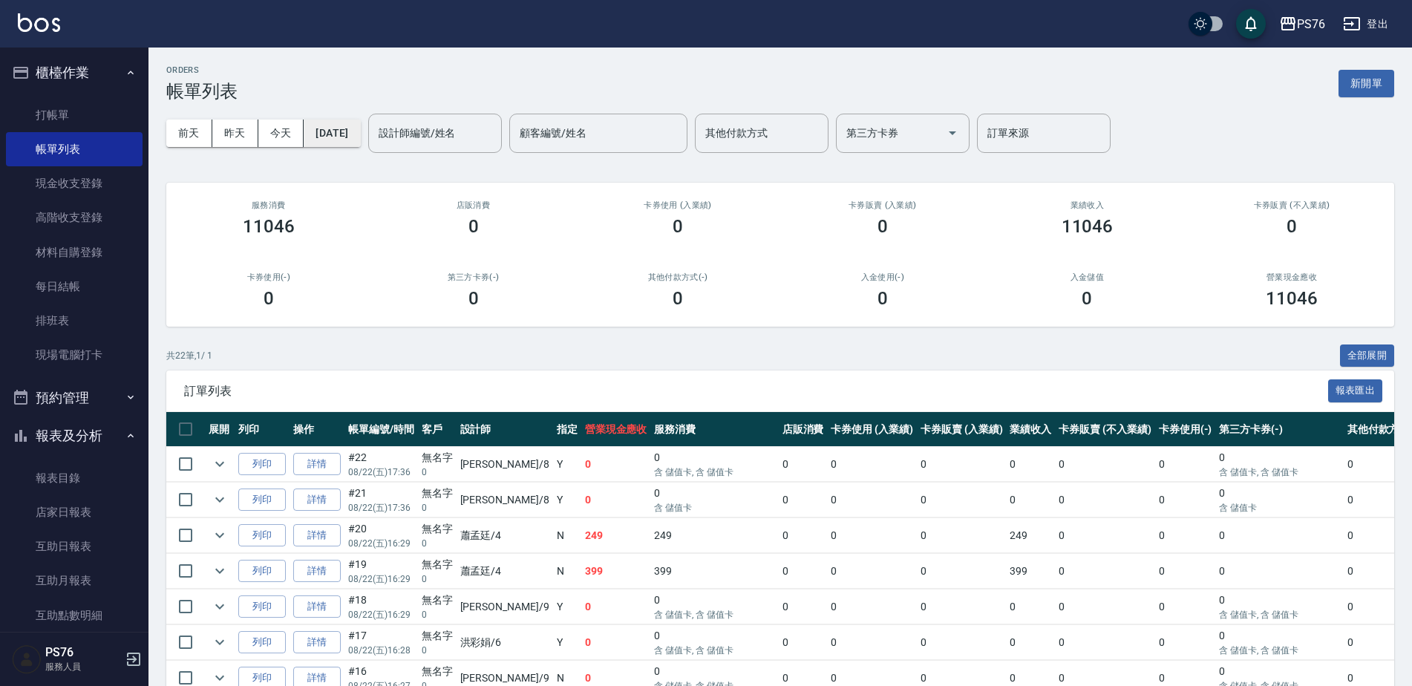
click at [344, 143] on button "[DATE]" at bounding box center [332, 133] width 56 height 27
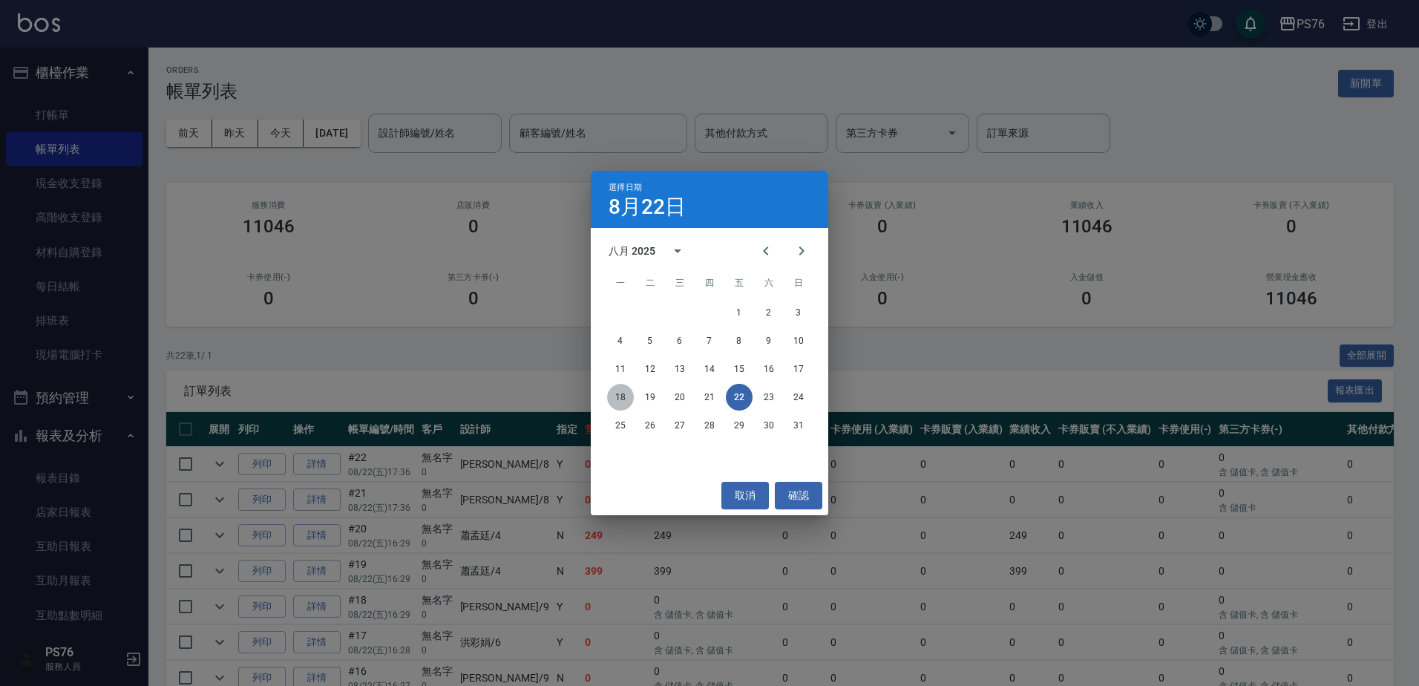
click at [615, 389] on button "18" at bounding box center [620, 397] width 27 height 27
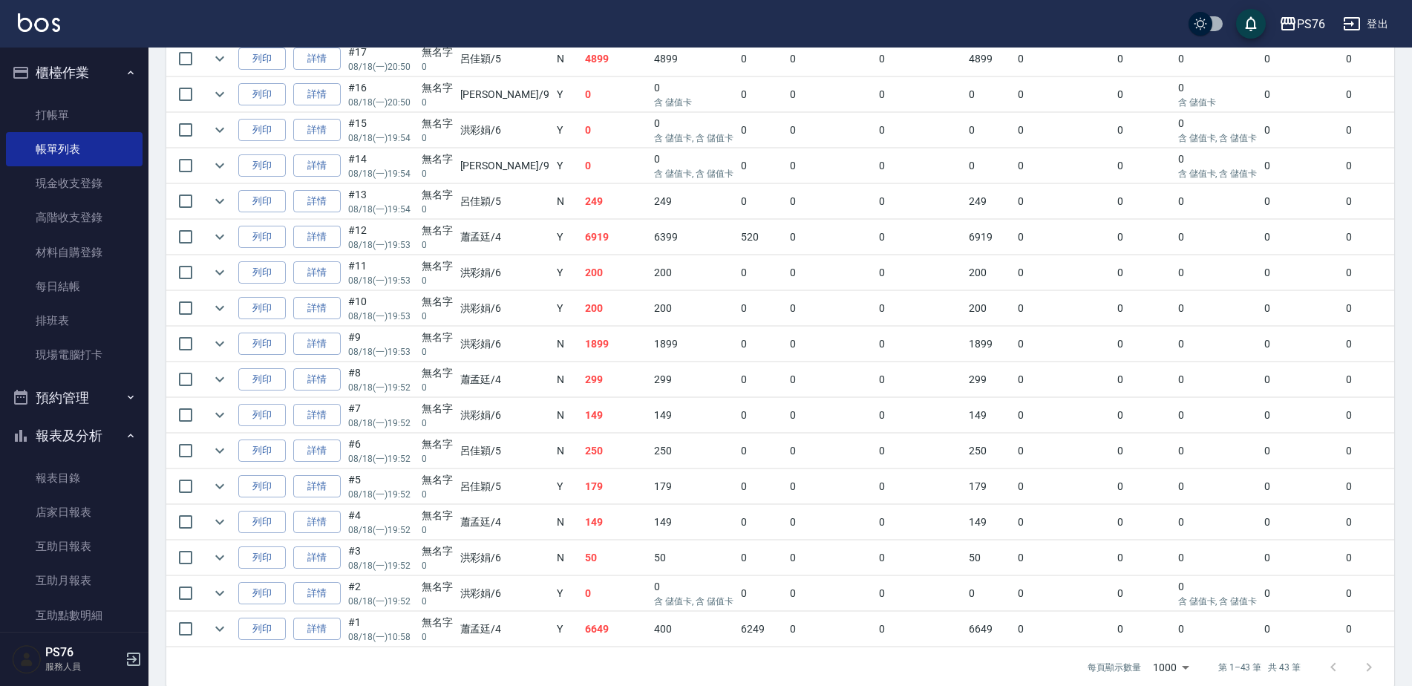
scroll to position [1362, 0]
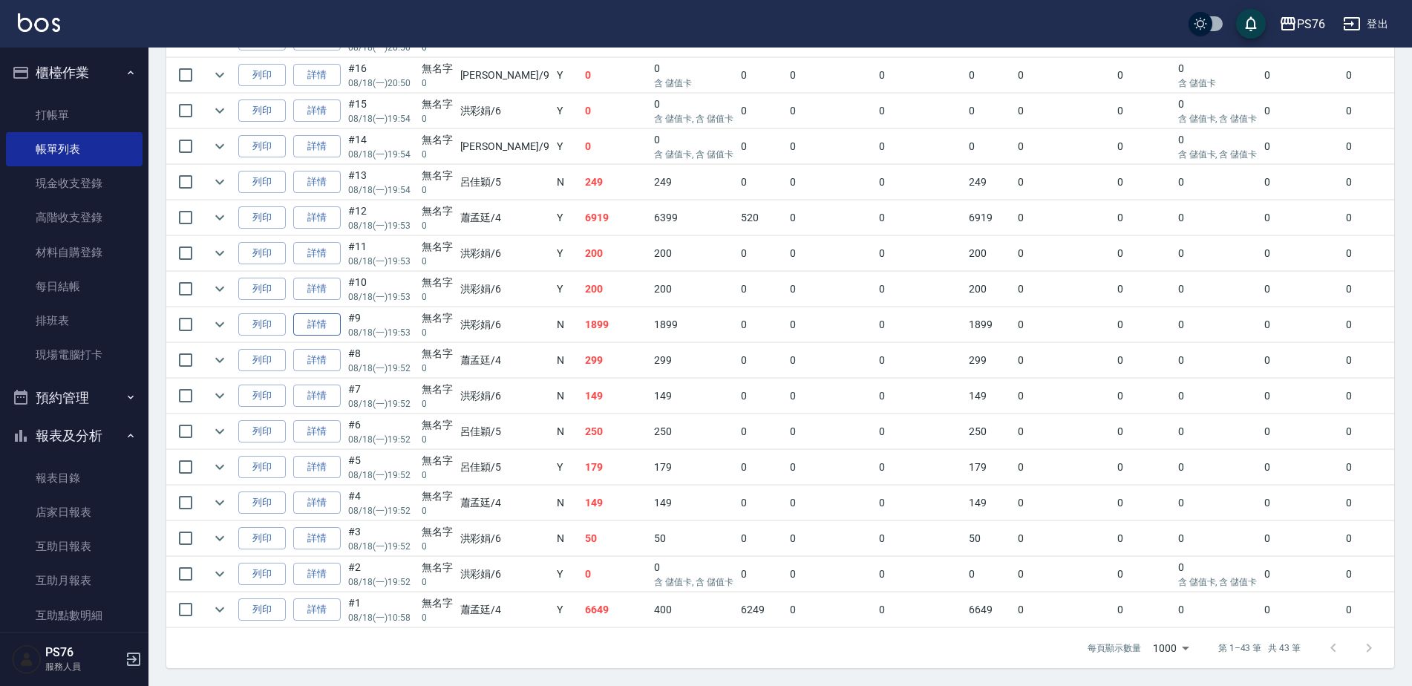
click at [324, 313] on link "詳情" at bounding box center [317, 324] width 48 height 23
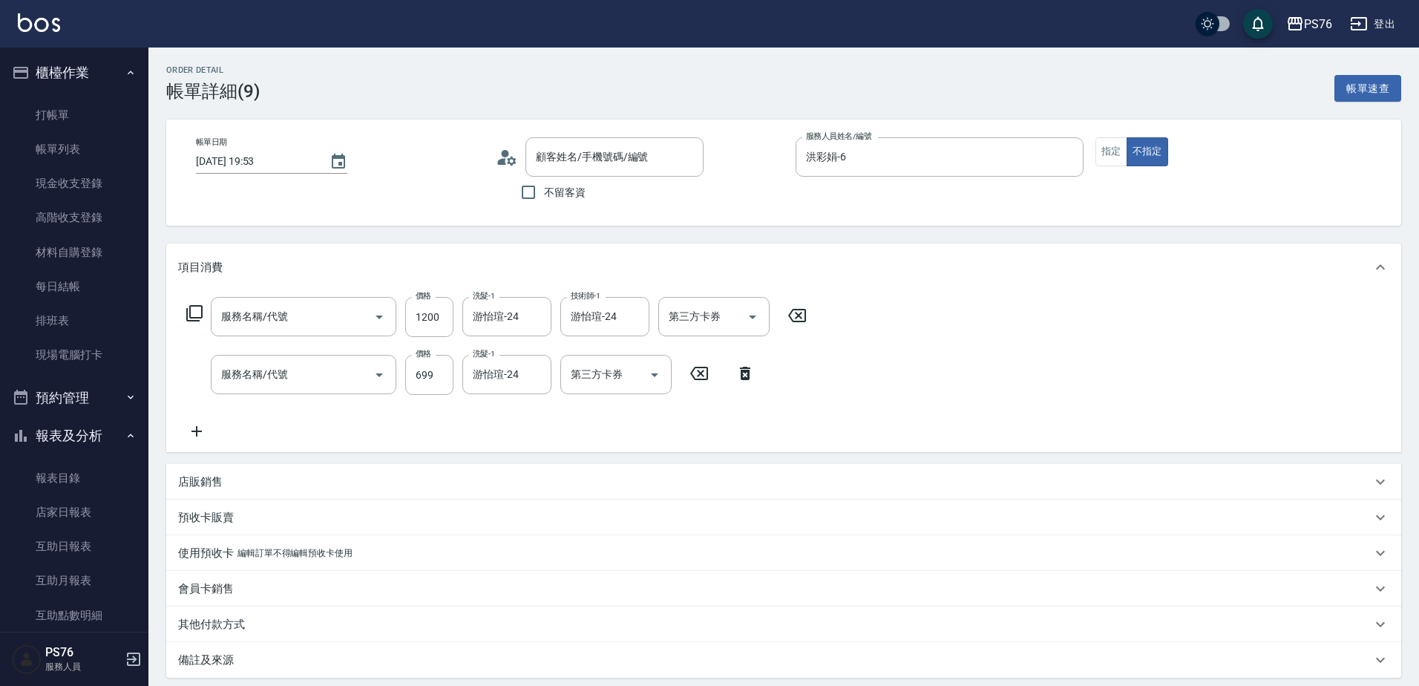
type input "2025/08/18 19:53"
type input "洪彩娟-6"
type input "染髮(501)"
type input "精油SPA(0699)"
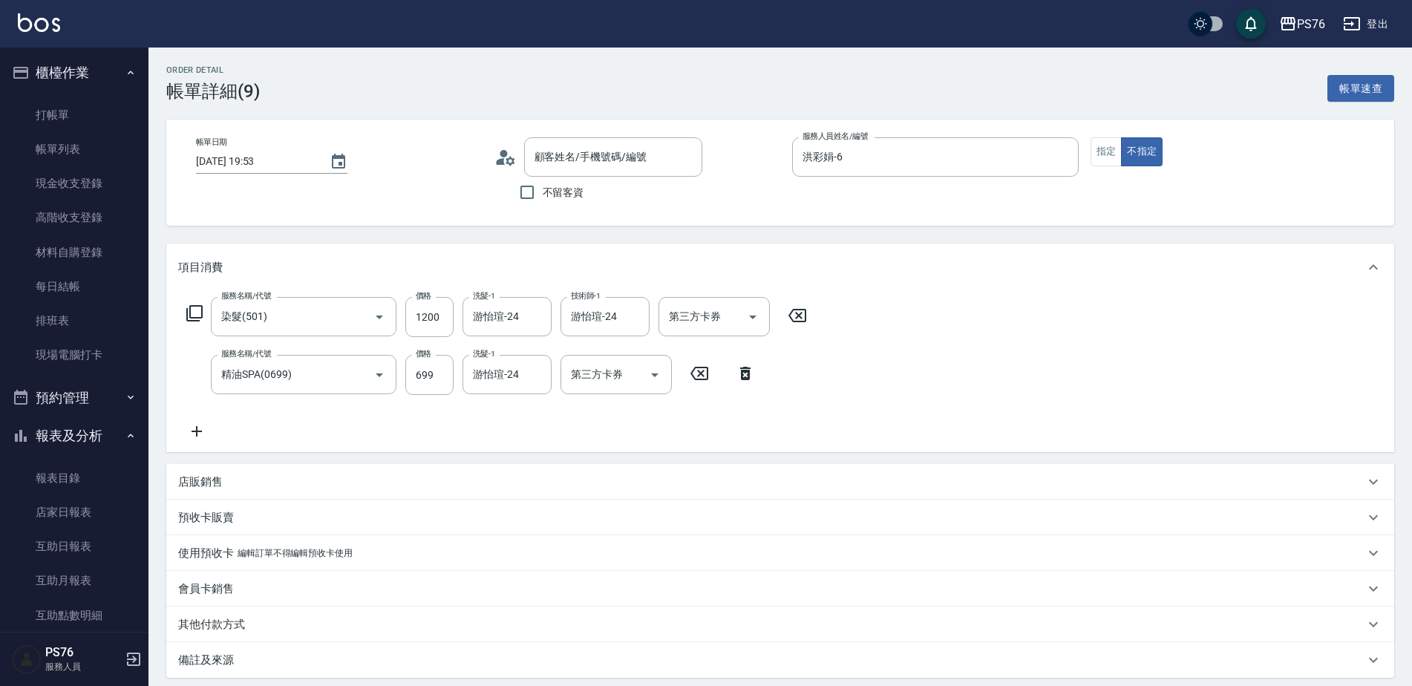
type input "無名字/0/null"
click at [1072, 155] on button "Clear" at bounding box center [1063, 157] width 21 height 21
click at [973, 157] on input "服務人員姓名/編號" at bounding box center [935, 157] width 273 height 26
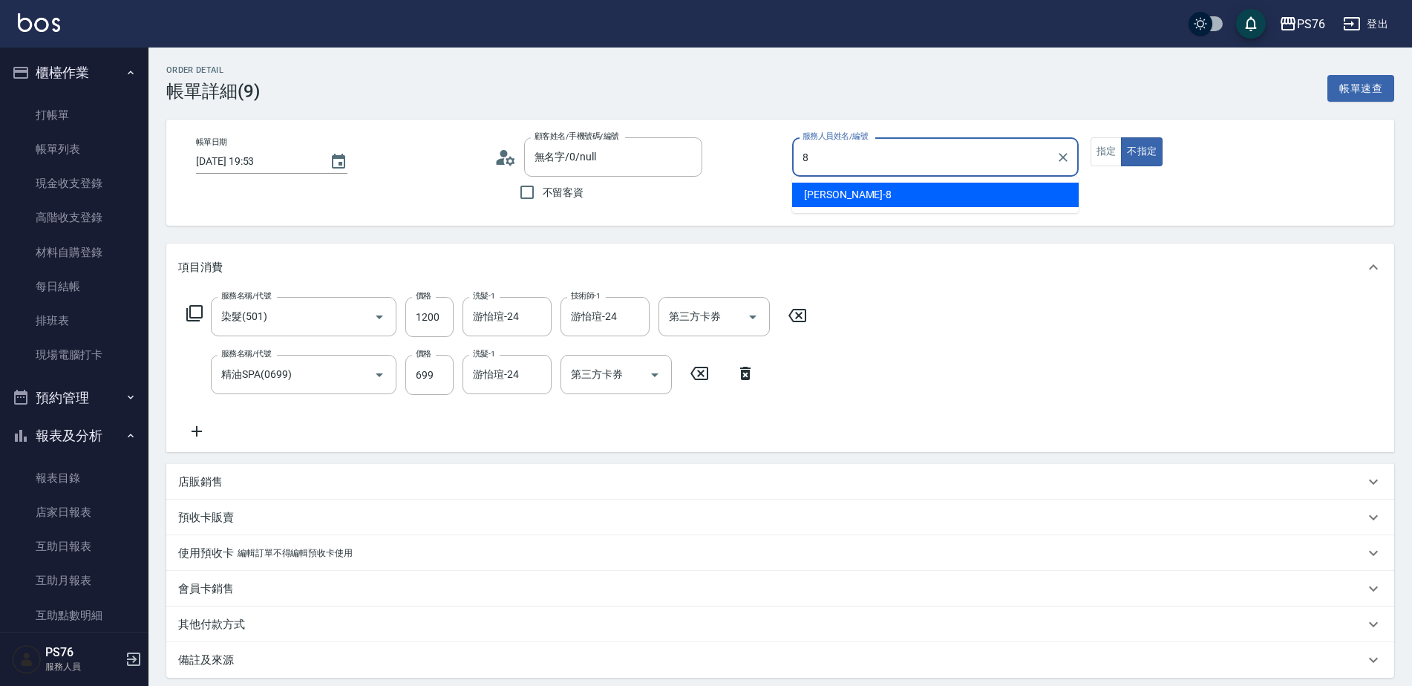
type input "[PERSON_NAME]-8"
type button "false"
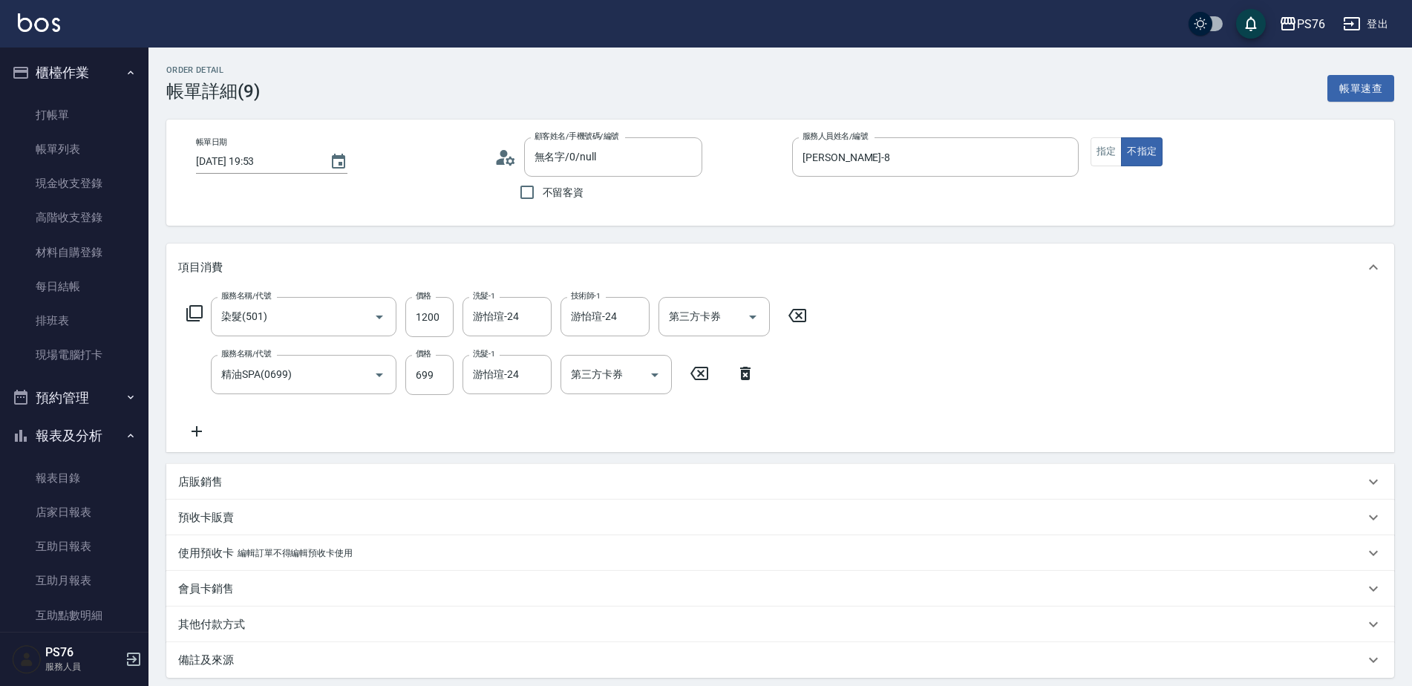
click at [1261, 202] on div "帳單日期 2025/08/18 19:53 顧客姓名/手機號碼/編號 無名字/0/null 顧客姓名/手機號碼/編號 不留客資 服務人員姓名/編號 韓韓森-8…" at bounding box center [780, 172] width 1192 height 71
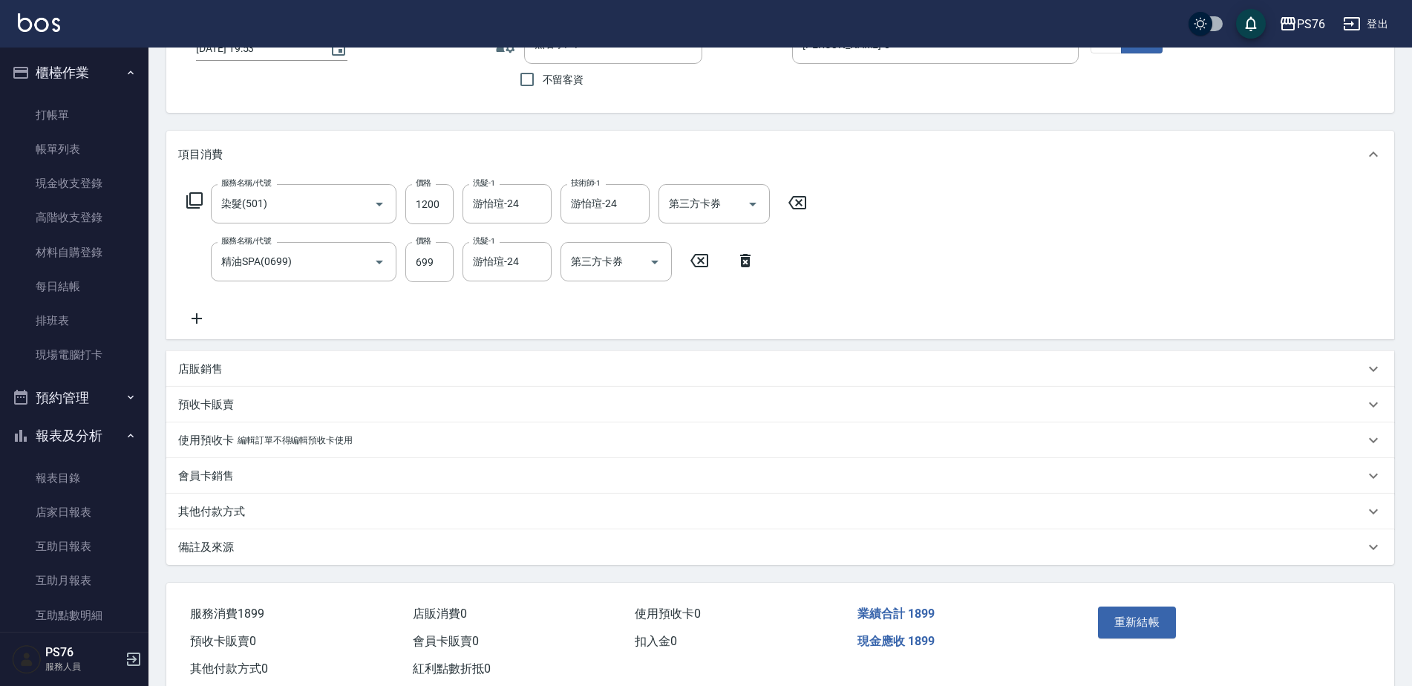
scroll to position [152, 0]
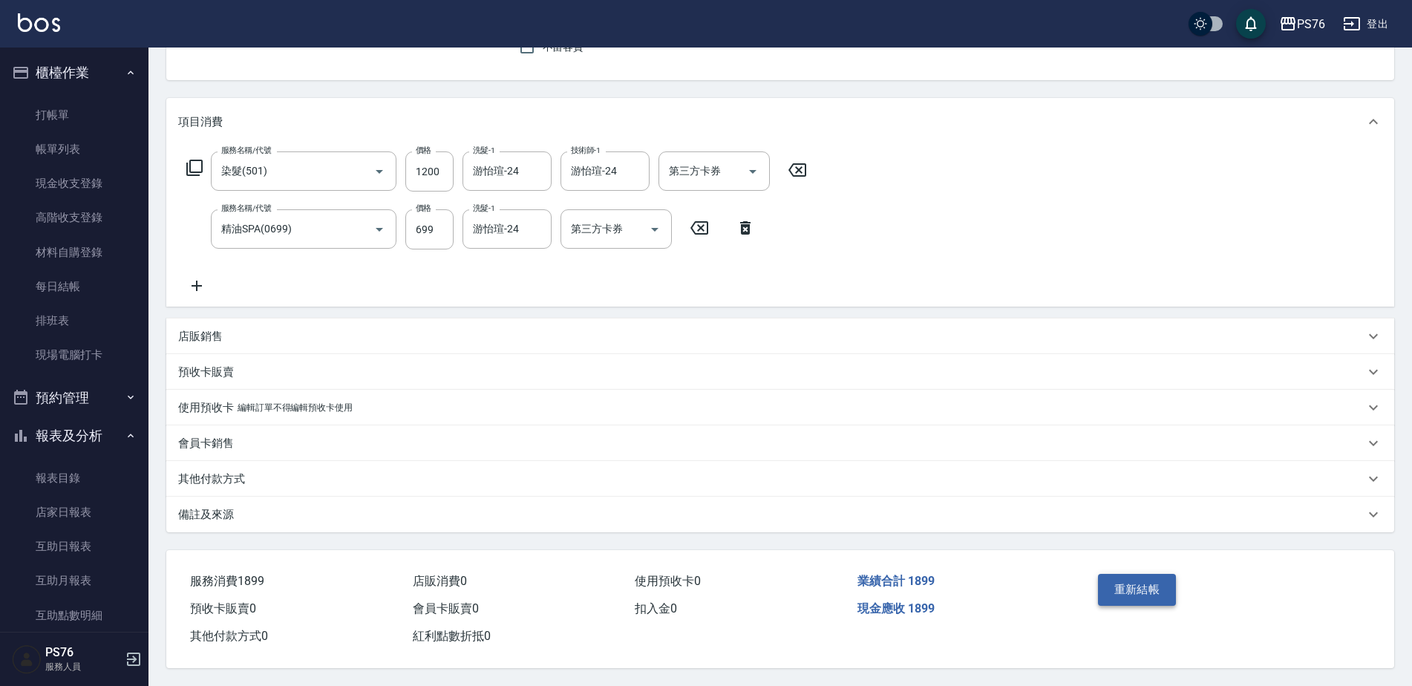
click at [1140, 578] on button "重新結帳" at bounding box center [1137, 589] width 79 height 31
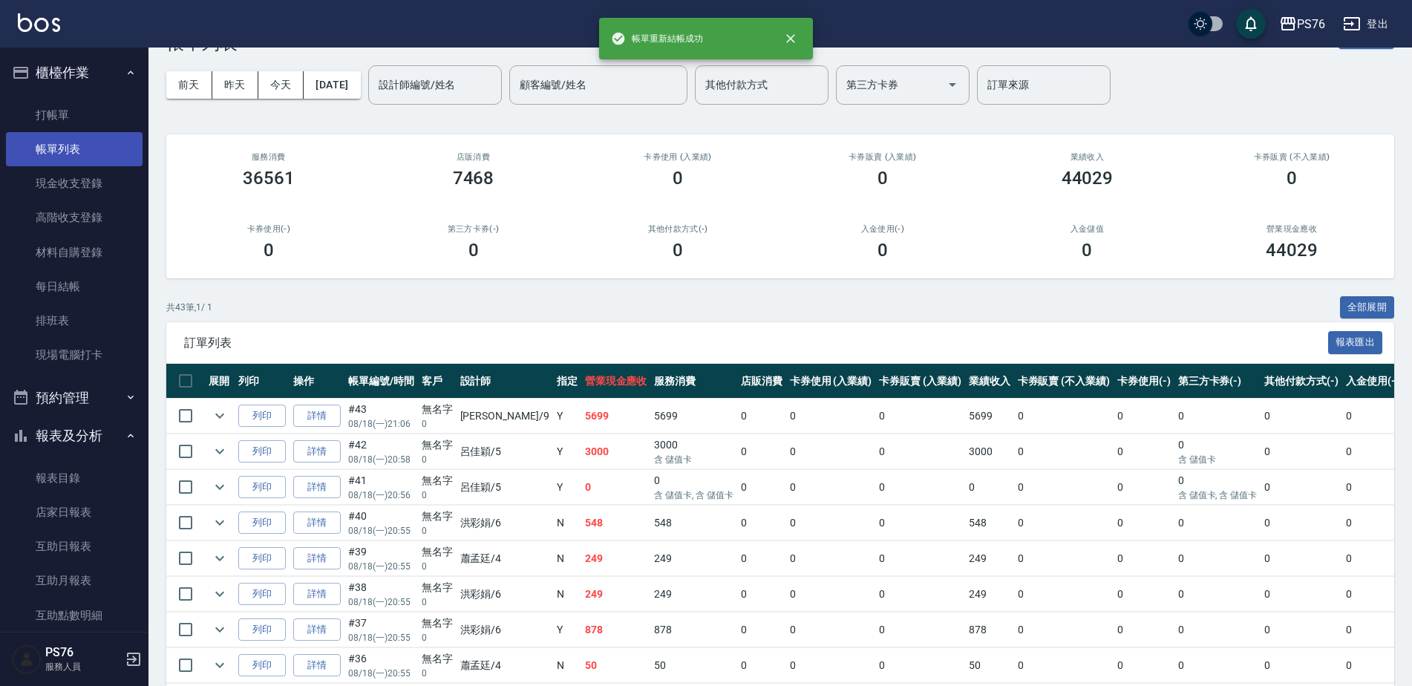
scroll to position [74, 0]
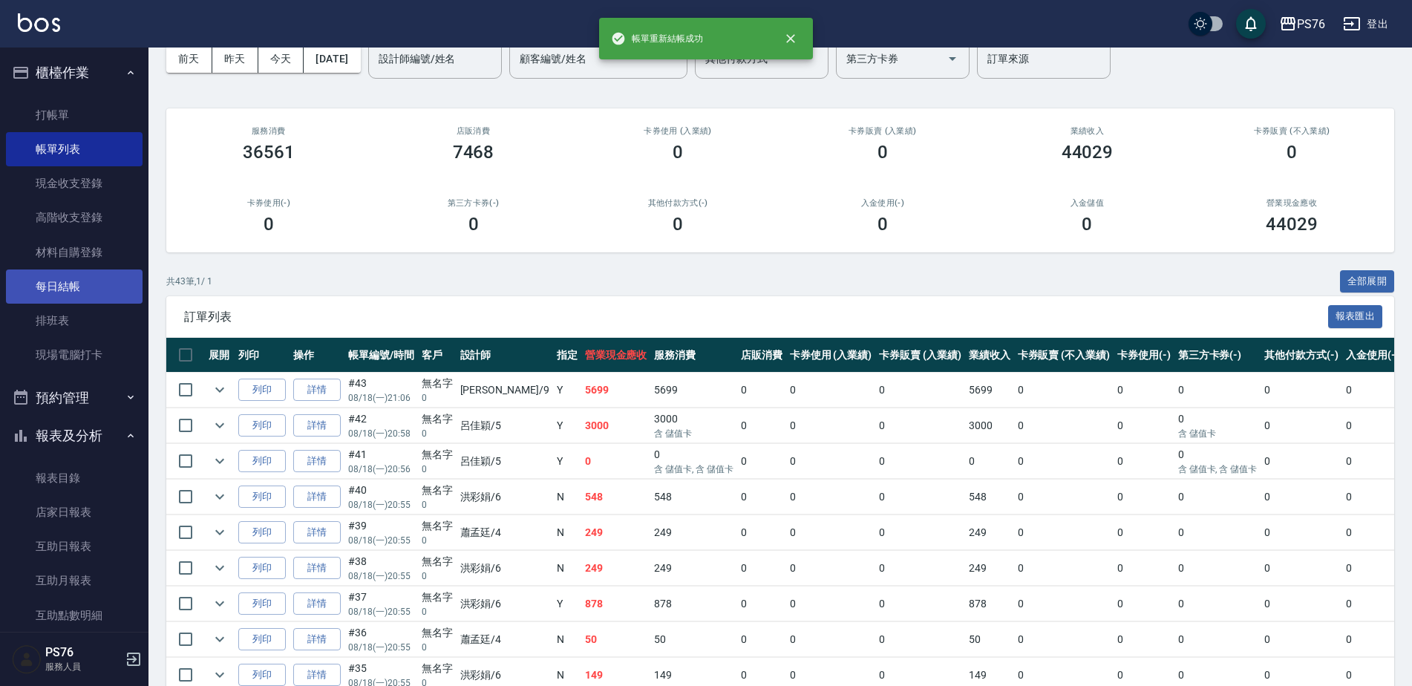
click at [57, 289] on link "每日結帳" at bounding box center [74, 286] width 137 height 34
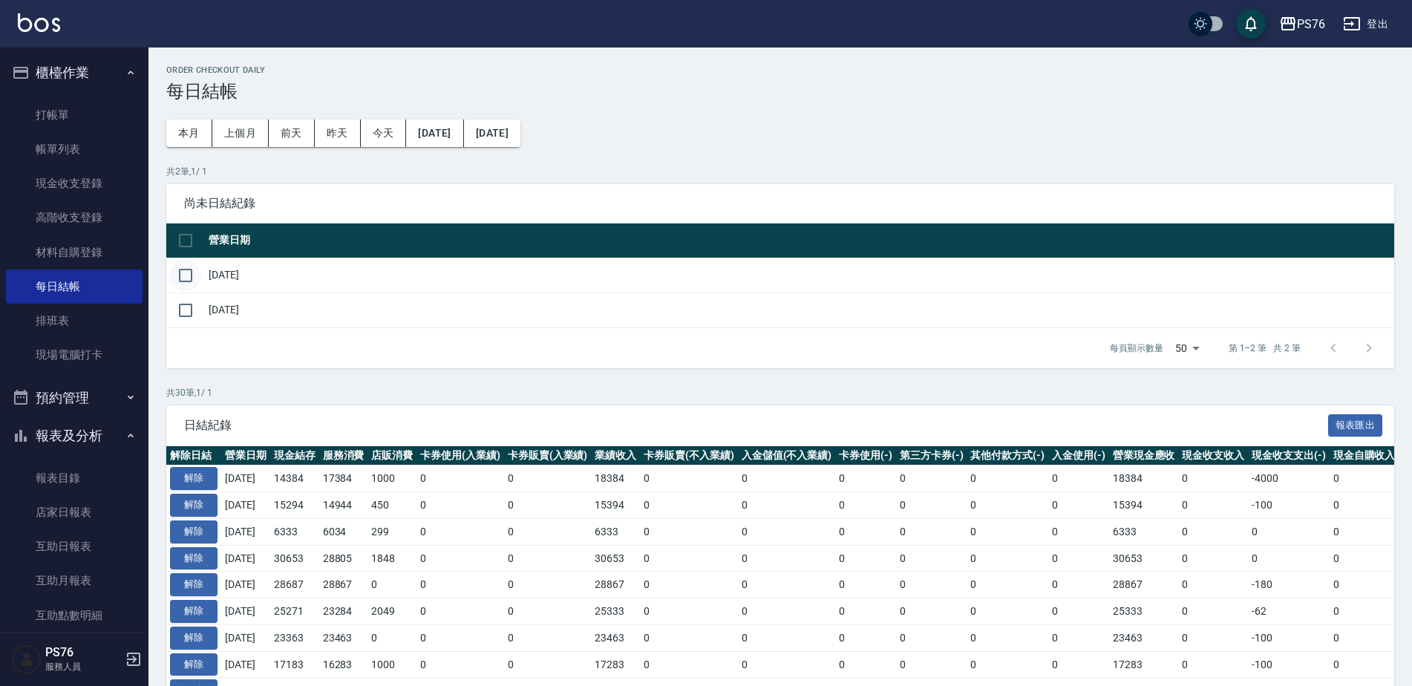
click at [195, 280] on input "checkbox" at bounding box center [185, 275] width 31 height 31
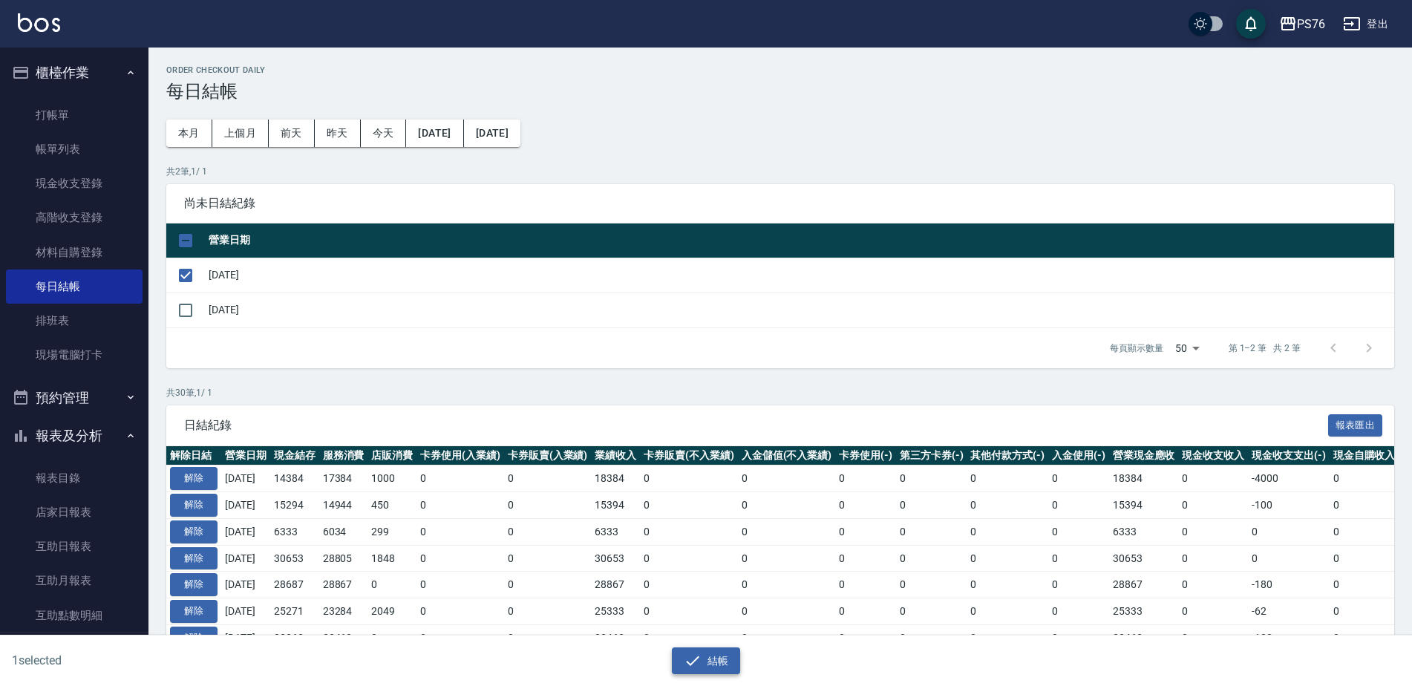
click at [690, 656] on icon "button" at bounding box center [693, 661] width 18 height 18
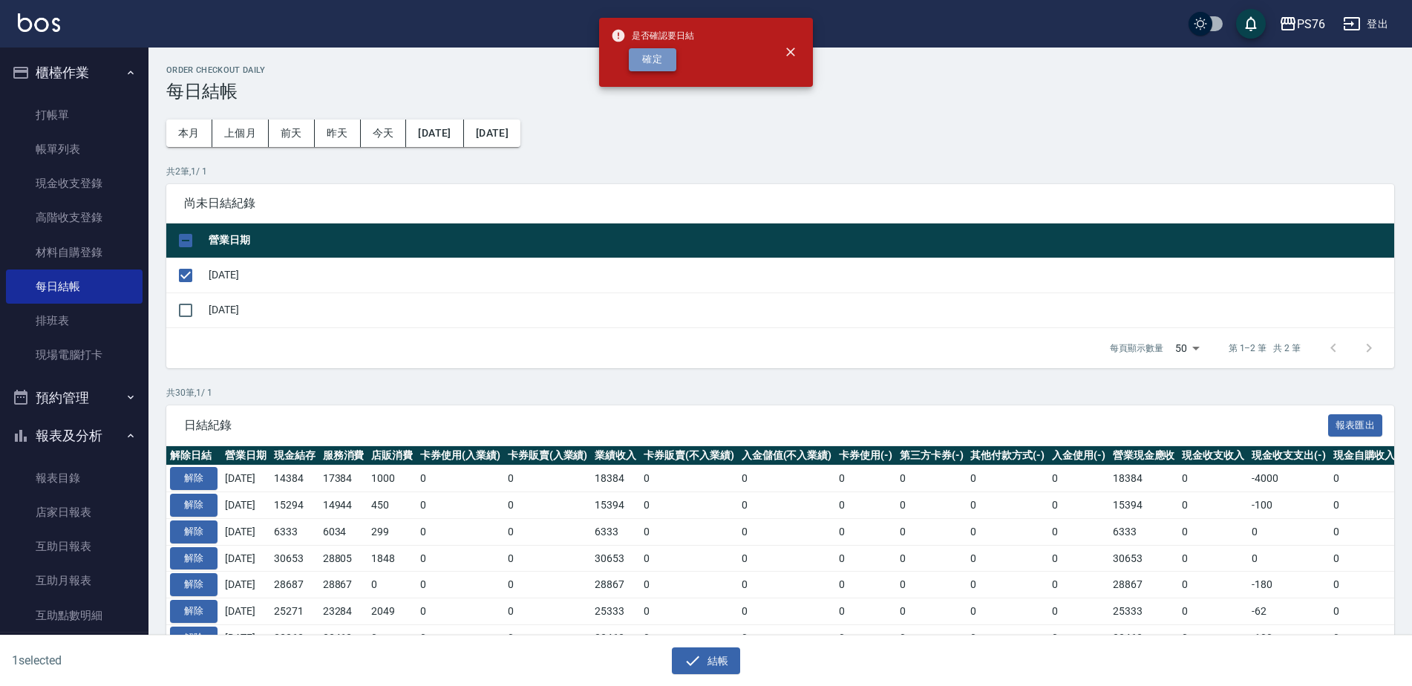
click at [667, 60] on button "確定" at bounding box center [653, 59] width 48 height 23
checkbox input "false"
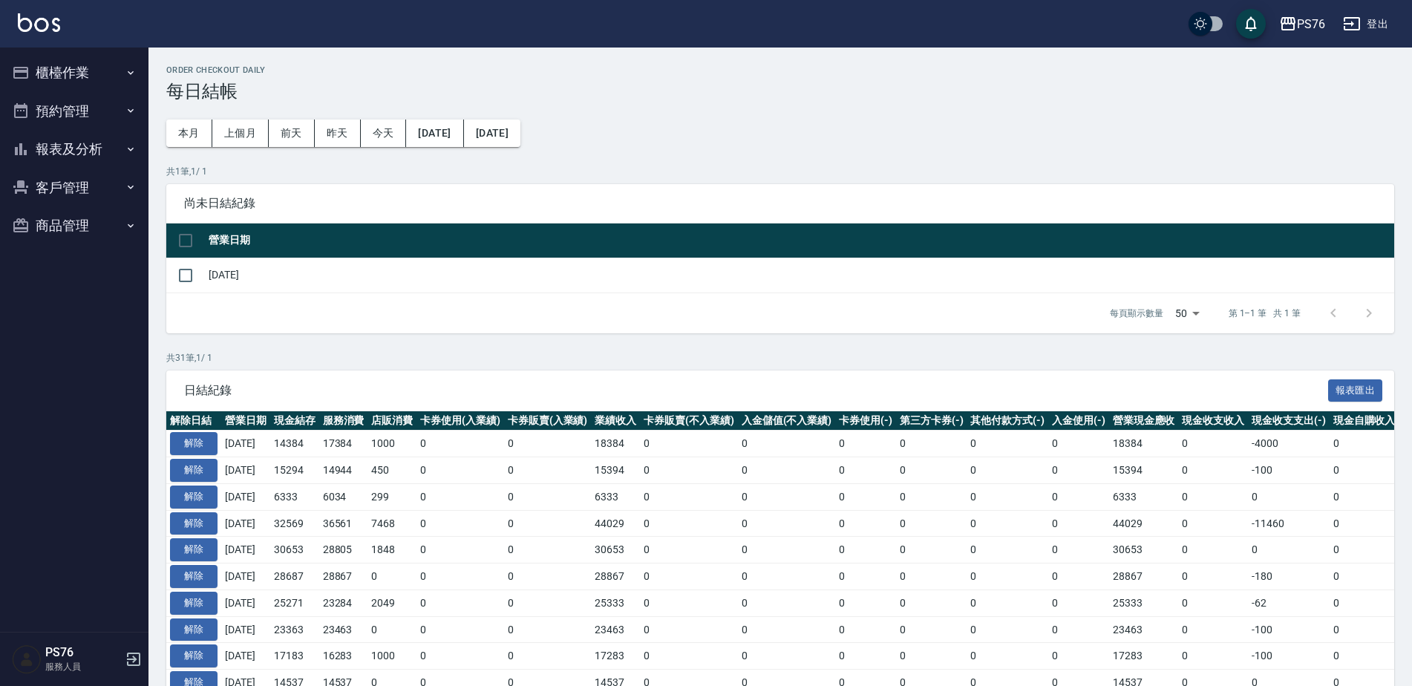
click at [62, 87] on button "櫃檯作業" at bounding box center [74, 72] width 137 height 39
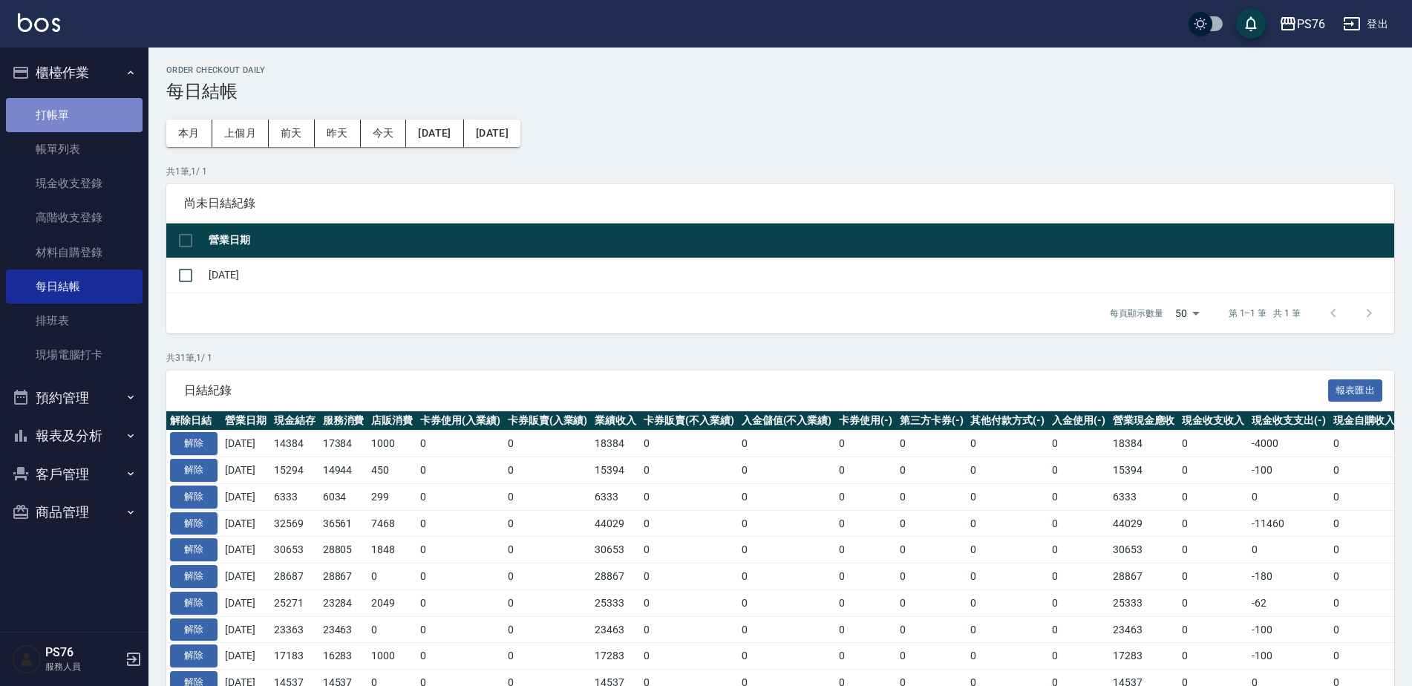
click at [65, 129] on link "打帳單" at bounding box center [74, 115] width 137 height 34
